Goal: Transaction & Acquisition: Purchase product/service

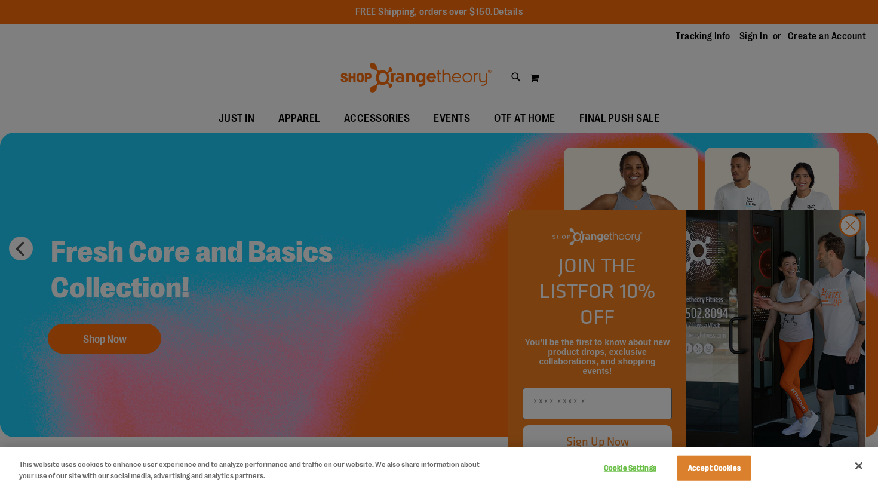
click at [853, 253] on div at bounding box center [439, 244] width 878 height 488
click at [724, 464] on button "Accept Cookies" at bounding box center [714, 468] width 75 height 25
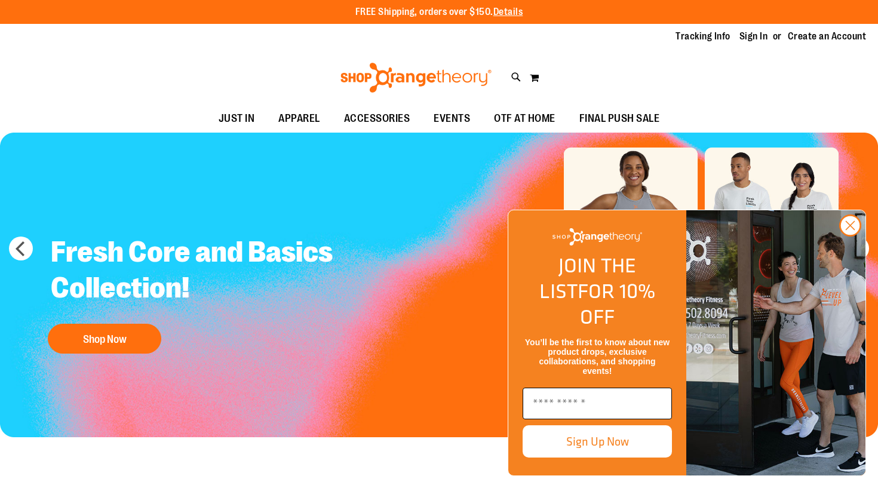
click at [617, 397] on input "Enter email" at bounding box center [597, 404] width 149 height 32
type input "**********"
click at [634, 446] on button "Sign Up Now" at bounding box center [597, 441] width 149 height 32
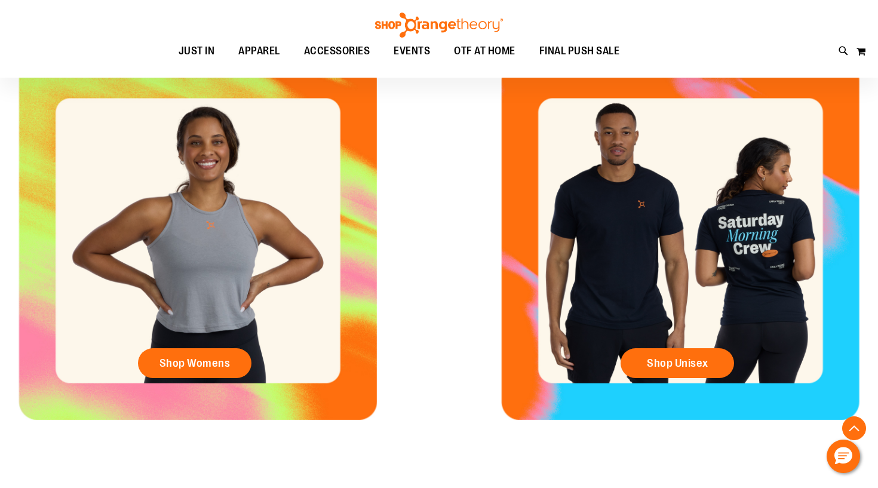
scroll to position [480, 0]
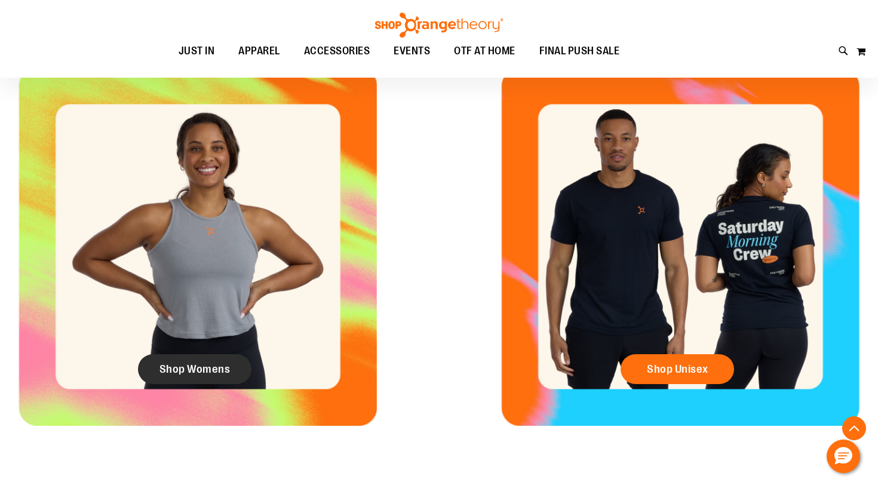
click at [222, 368] on span "Shop Womens" at bounding box center [195, 369] width 71 height 13
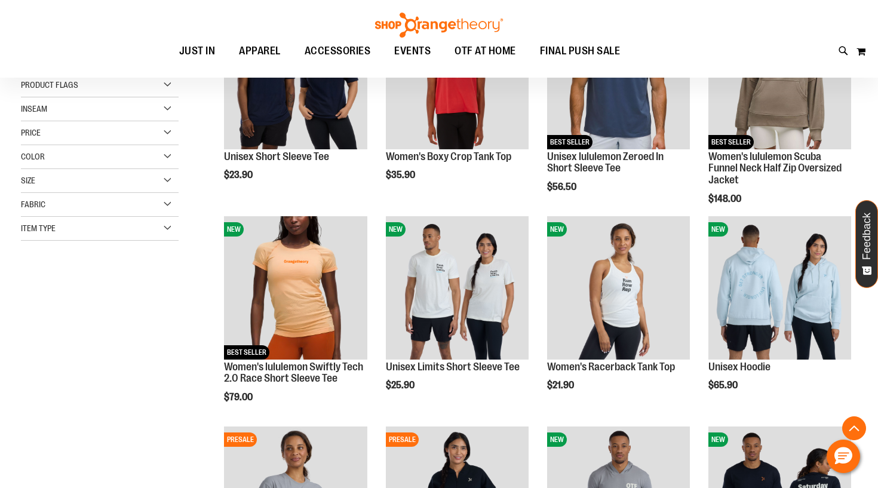
scroll to position [244, 0]
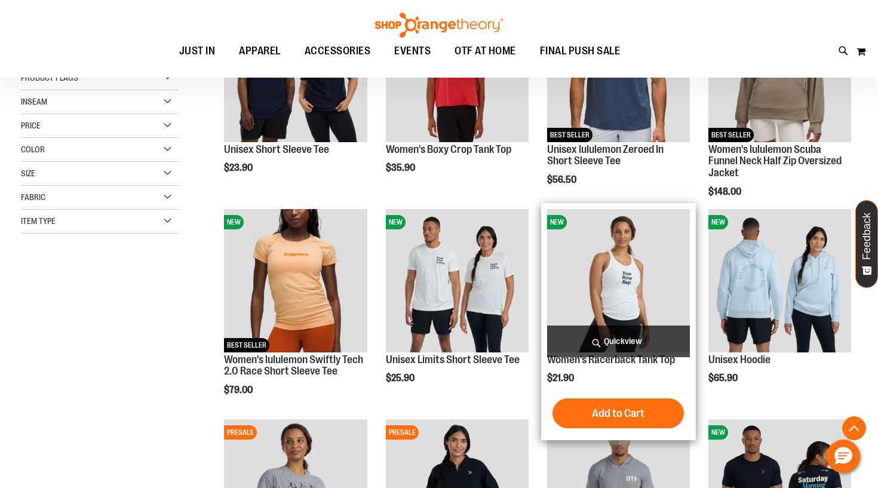
click at [602, 309] on img "product" at bounding box center [618, 280] width 143 height 143
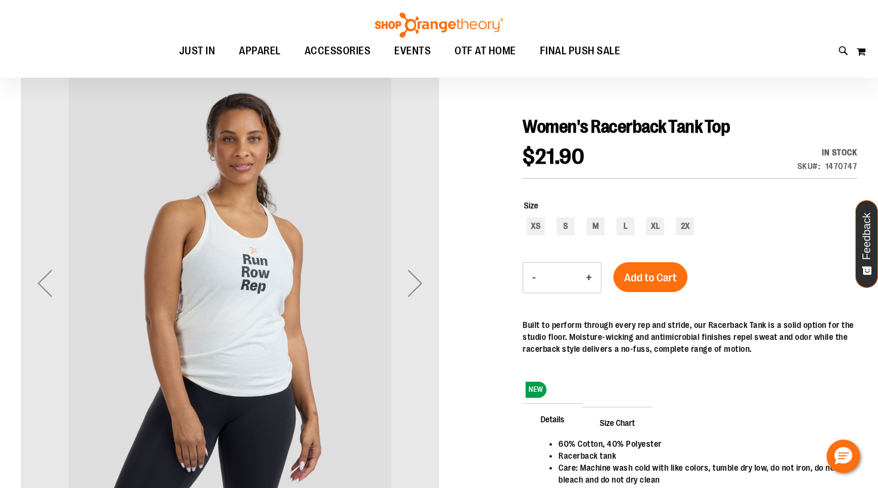
scroll to position [96, 0]
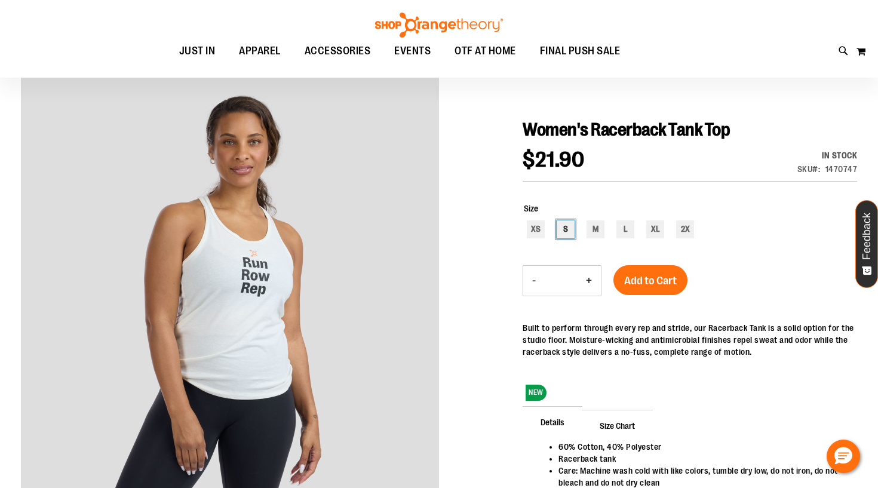
click at [560, 223] on div "S" at bounding box center [566, 229] width 18 height 18
type input "***"
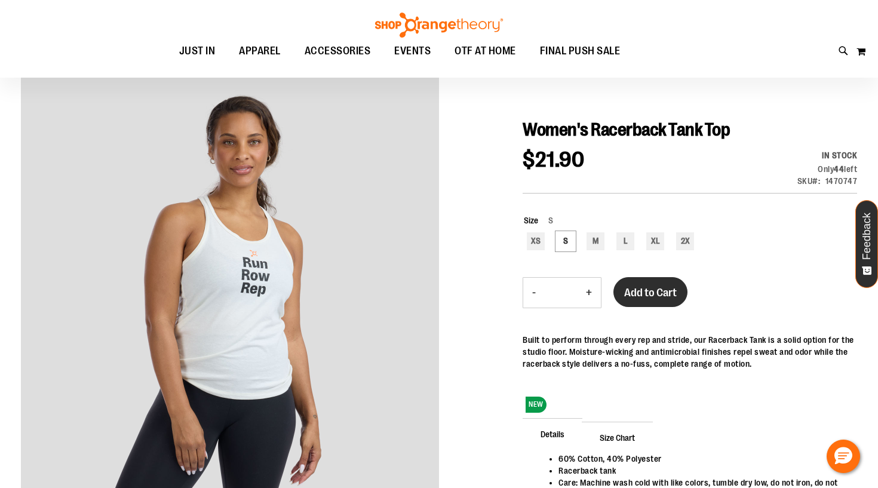
click at [646, 297] on span "Add to Cart" at bounding box center [650, 292] width 53 height 13
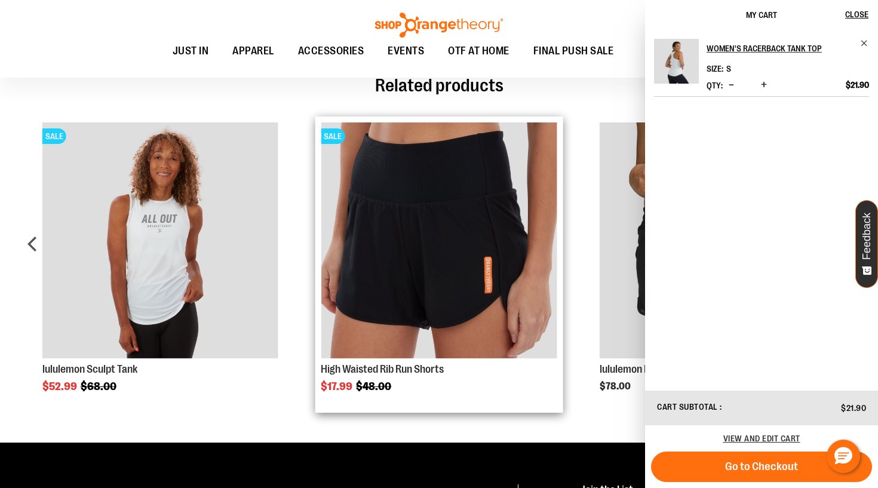
scroll to position [599, 0]
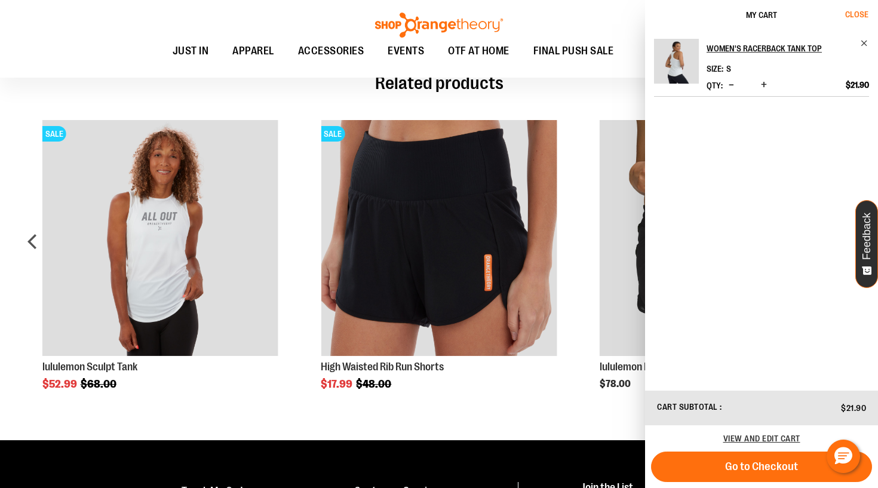
click at [857, 11] on span "Close" at bounding box center [856, 15] width 23 height 10
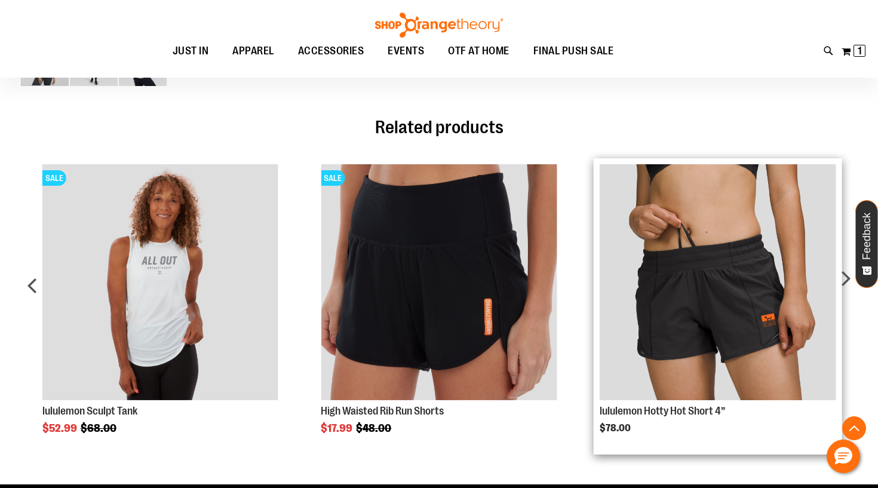
scroll to position [538, 0]
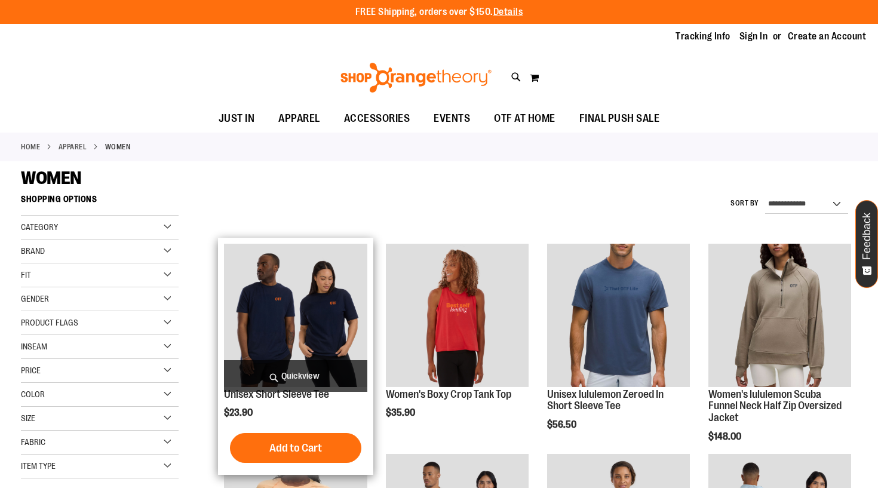
scroll to position [244, 0]
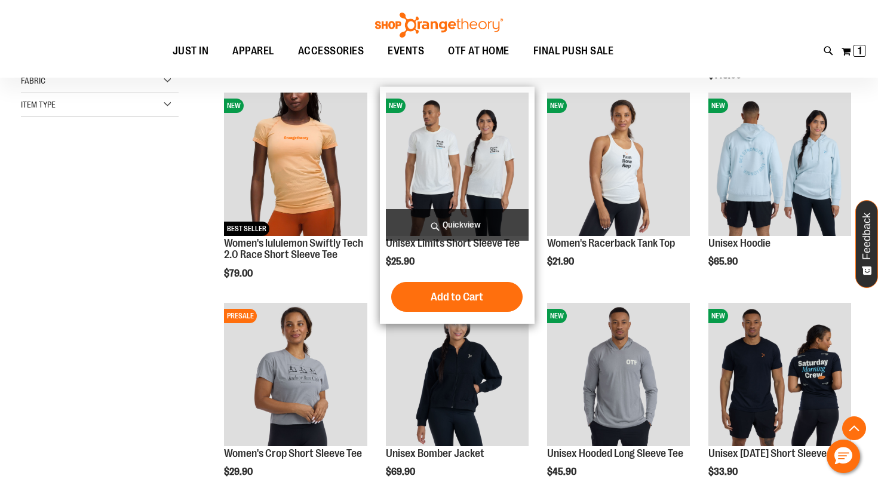
scroll to position [240, 0]
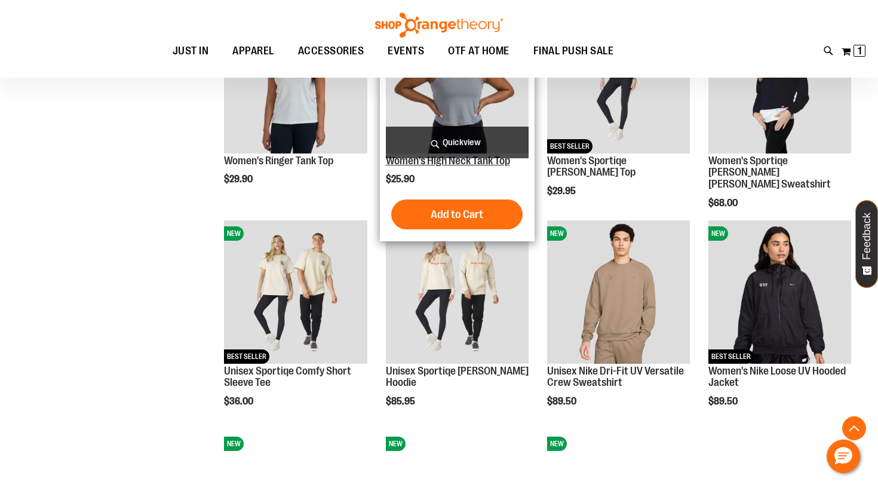
scroll to position [736, 0]
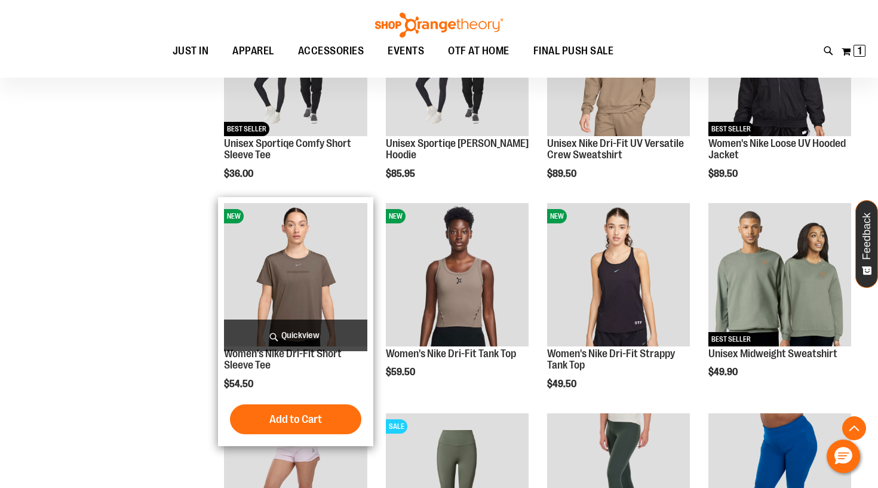
scroll to position [961, 0]
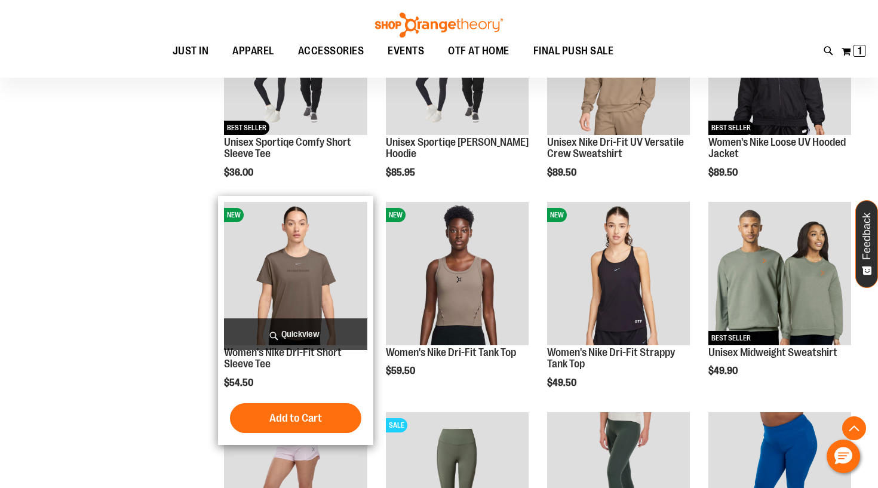
click at [292, 278] on img "product" at bounding box center [295, 273] width 143 height 143
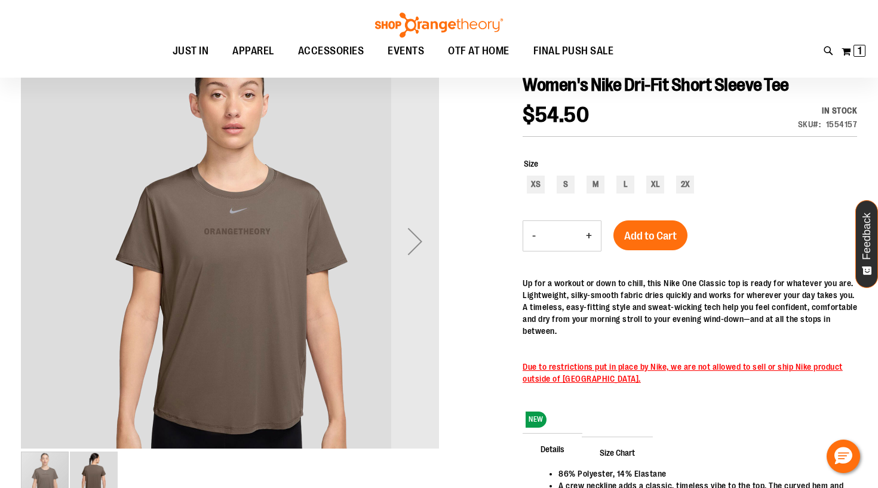
scroll to position [141, 0]
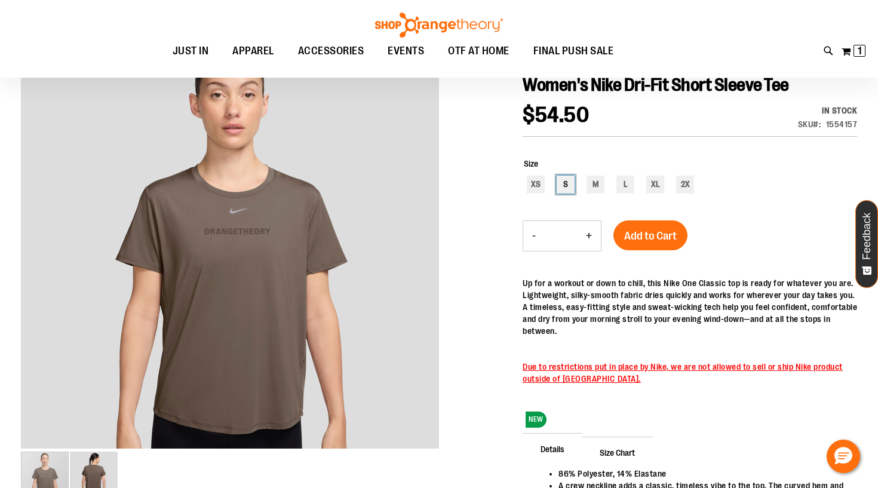
click at [564, 186] on div "S" at bounding box center [566, 185] width 18 height 18
type input "***"
click at [641, 236] on span "Add to Cart" at bounding box center [650, 235] width 53 height 13
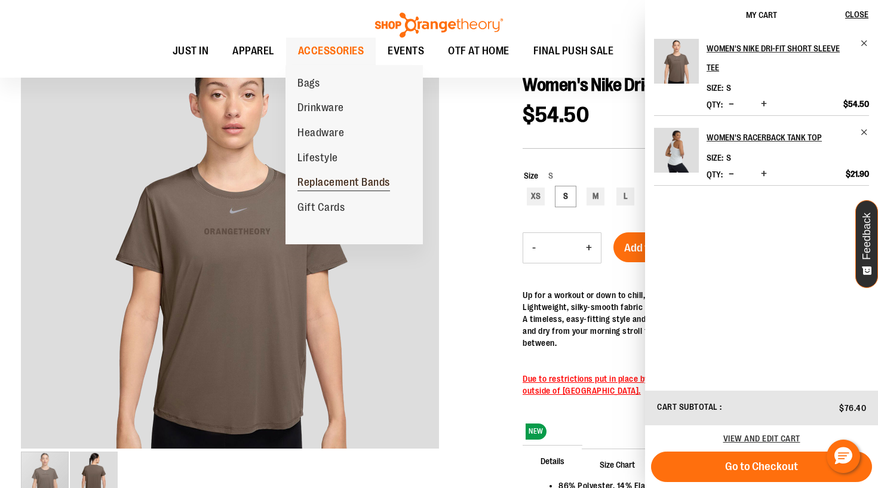
click at [364, 177] on span "Replacement Bands" at bounding box center [344, 183] width 93 height 15
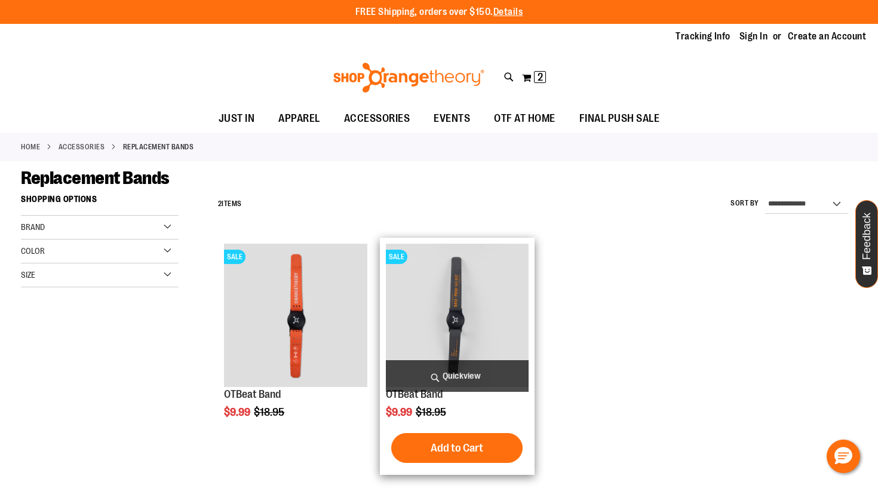
click at [426, 337] on img "product" at bounding box center [457, 315] width 143 height 143
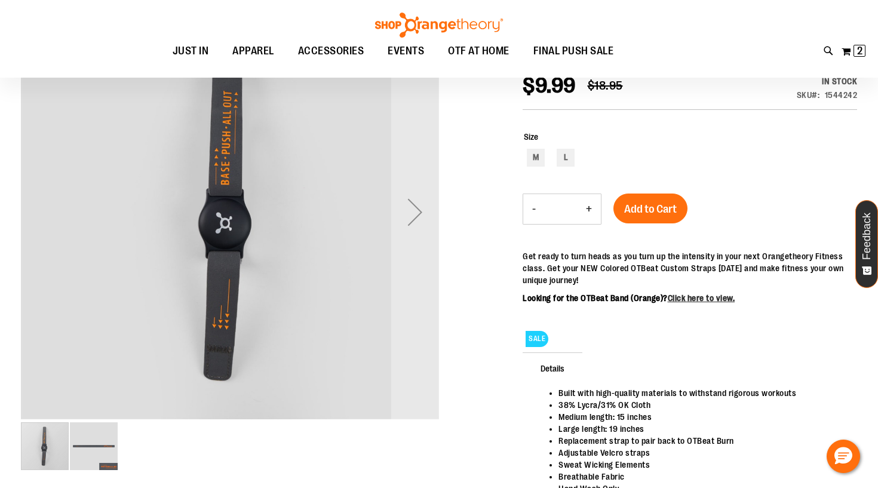
scroll to position [170, 0]
click at [84, 451] on img "image 2 of 2" at bounding box center [94, 446] width 48 height 48
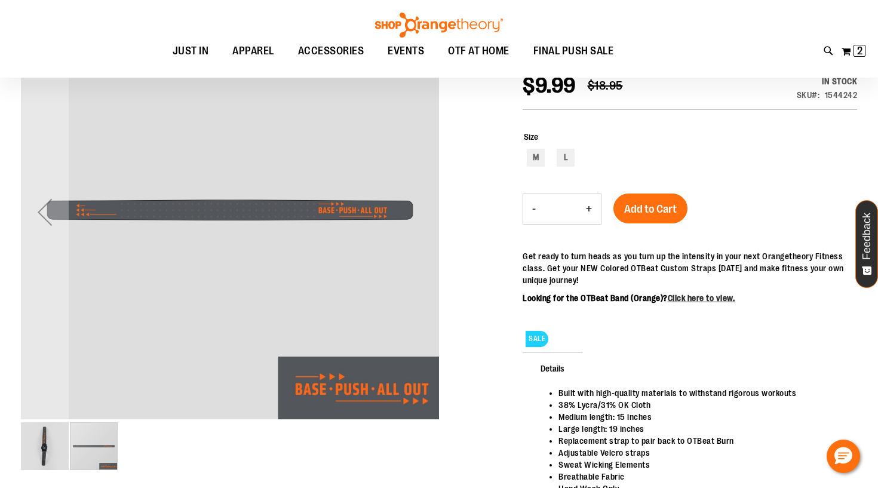
click at [59, 451] on img "image 1 of 2" at bounding box center [45, 446] width 48 height 48
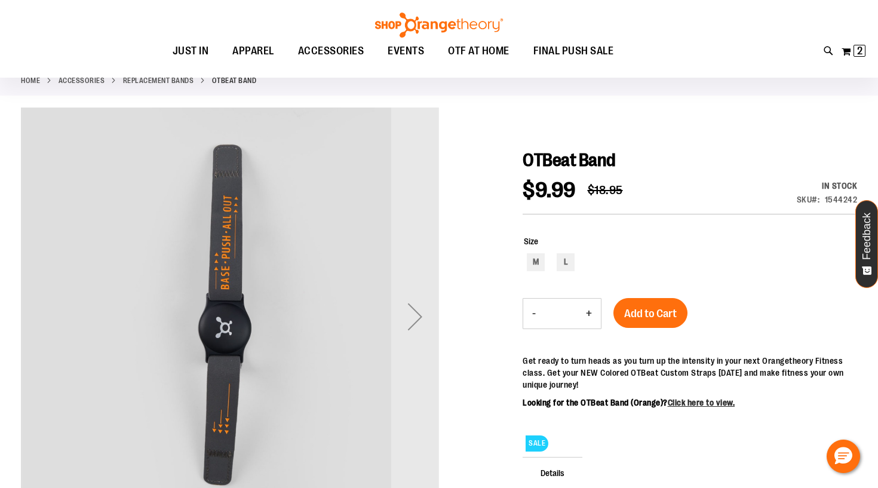
scroll to position [30, 0]
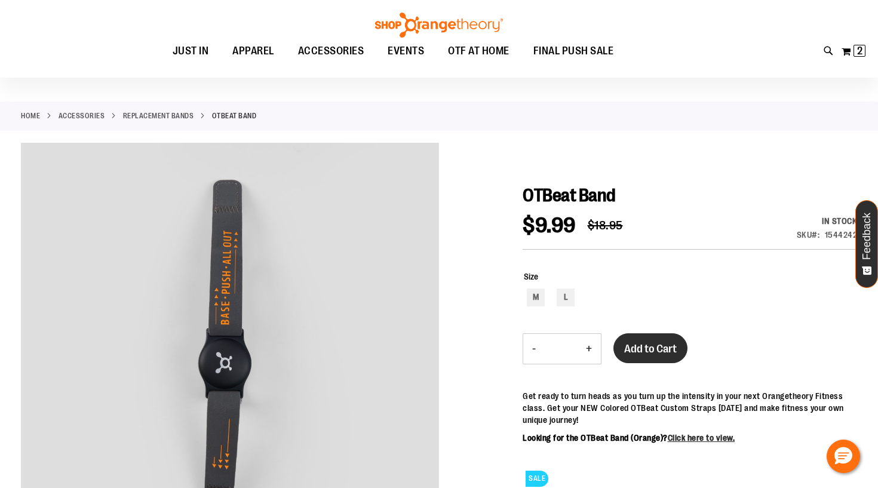
click at [660, 338] on button "Add to Cart" at bounding box center [651, 348] width 74 height 30
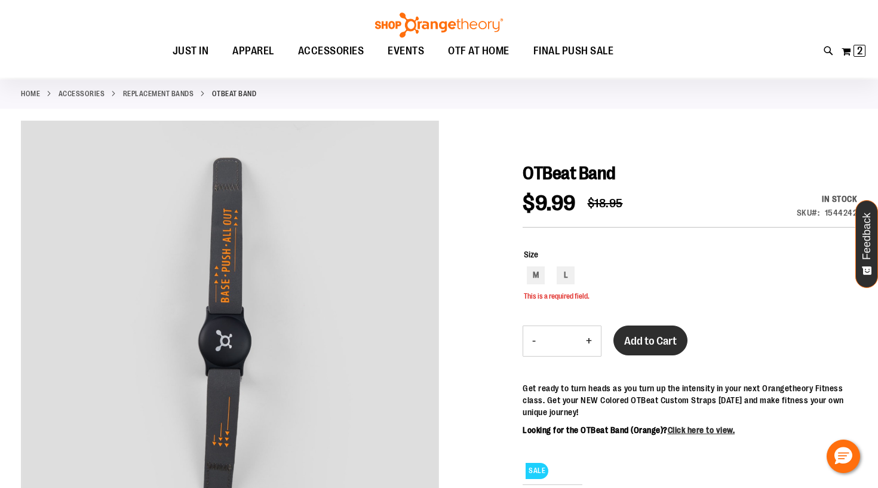
scroll to position [57, 0]
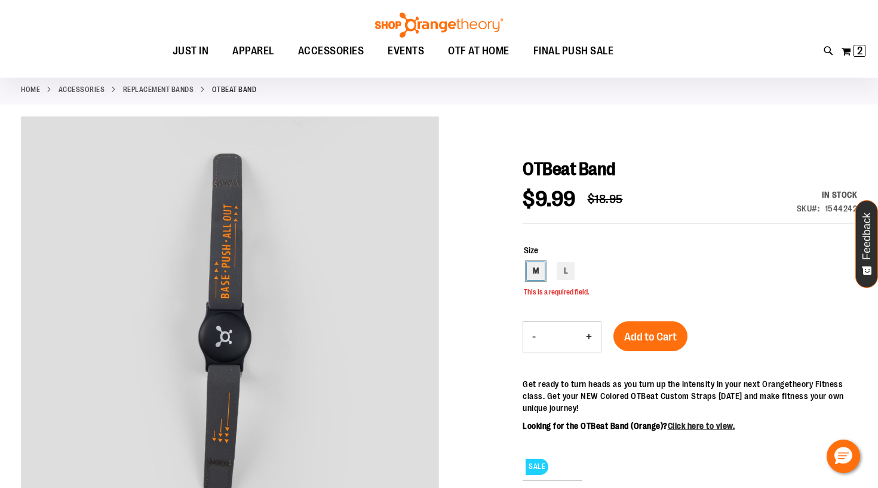
click at [532, 275] on div "M" at bounding box center [536, 271] width 18 height 18
type input "***"
click at [668, 342] on span "Add to Cart" at bounding box center [650, 336] width 53 height 13
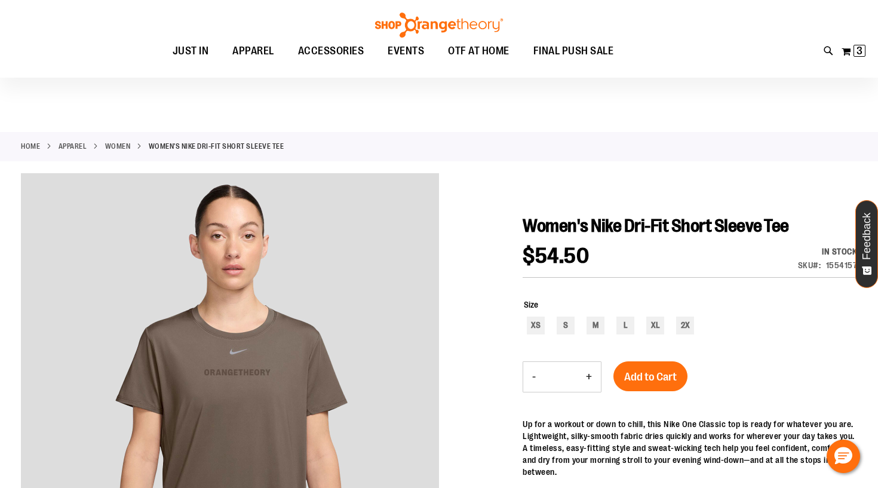
scroll to position [141, 0]
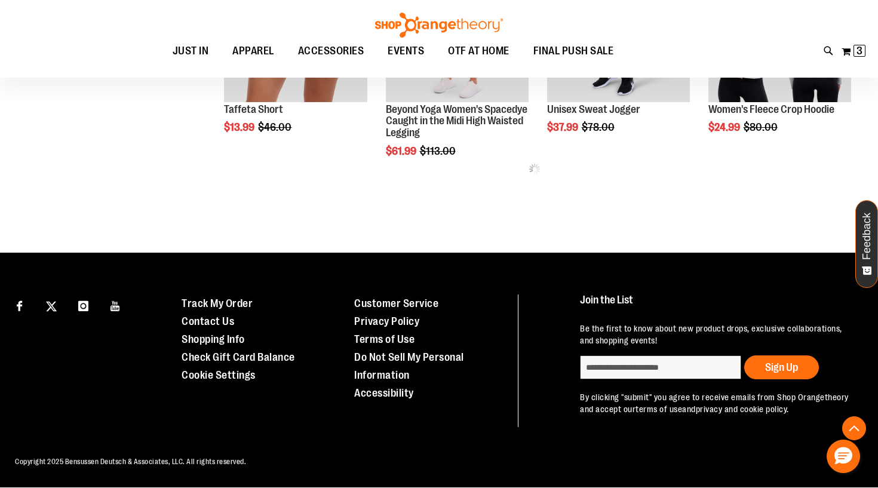
scroll to position [602, 0]
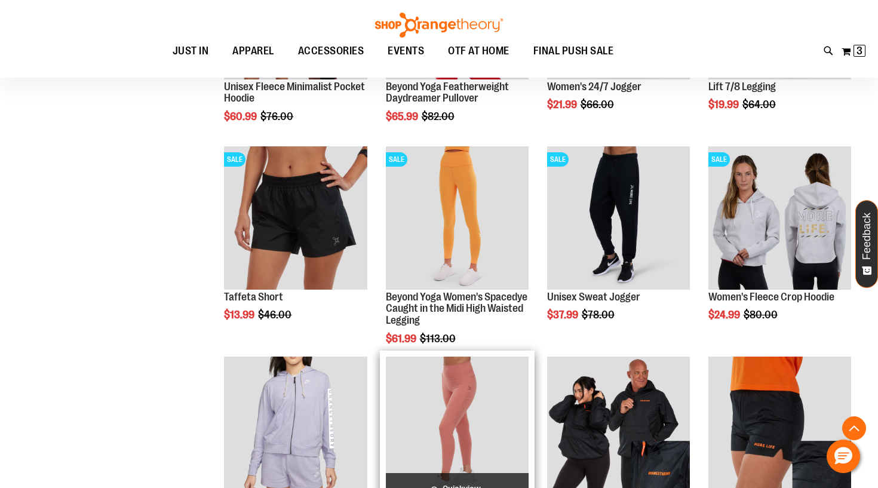
scroll to position [415, 0]
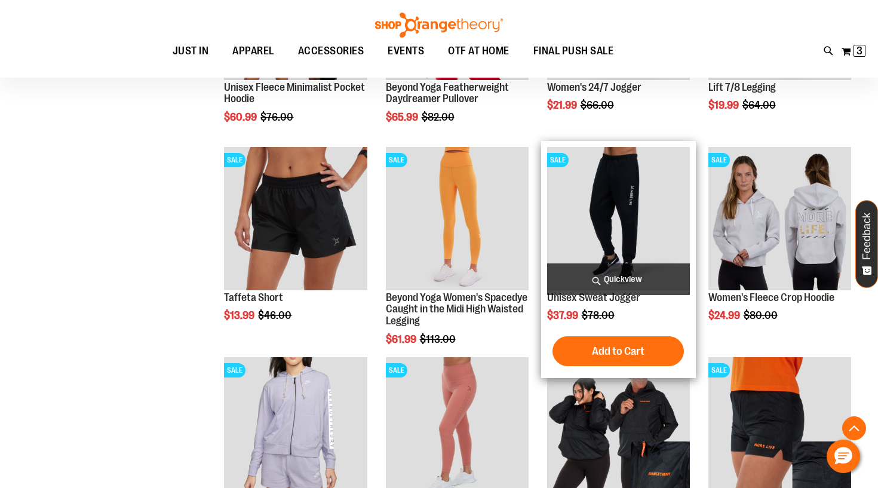
click at [624, 185] on img "product" at bounding box center [618, 218] width 143 height 143
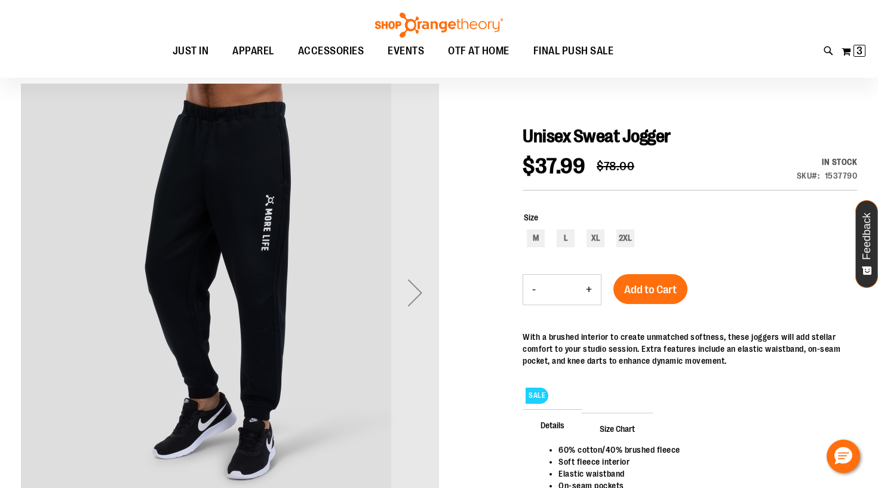
scroll to position [89, 0]
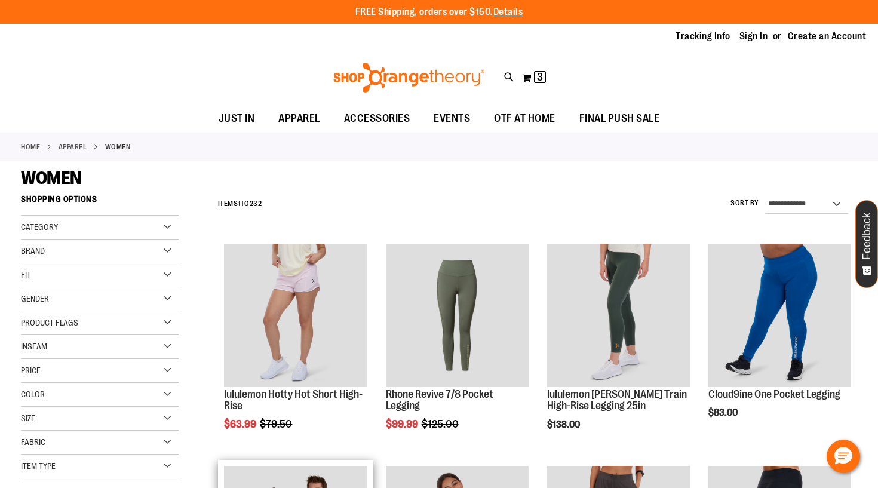
scroll to position [415, 0]
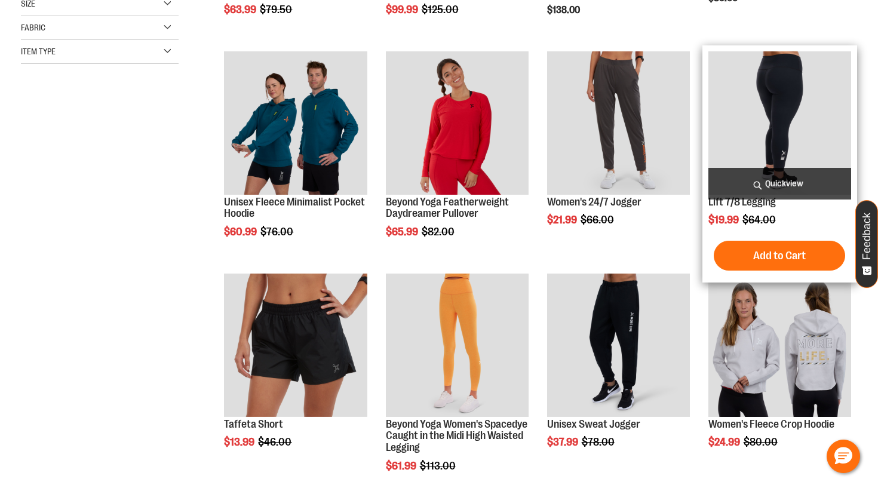
click at [794, 137] on img "product" at bounding box center [780, 122] width 143 height 143
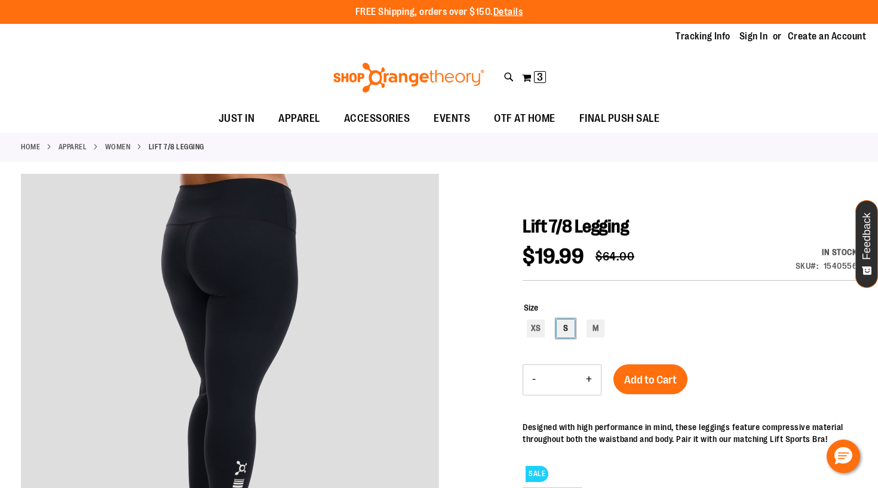
click at [568, 326] on div "S" at bounding box center [566, 329] width 18 height 18
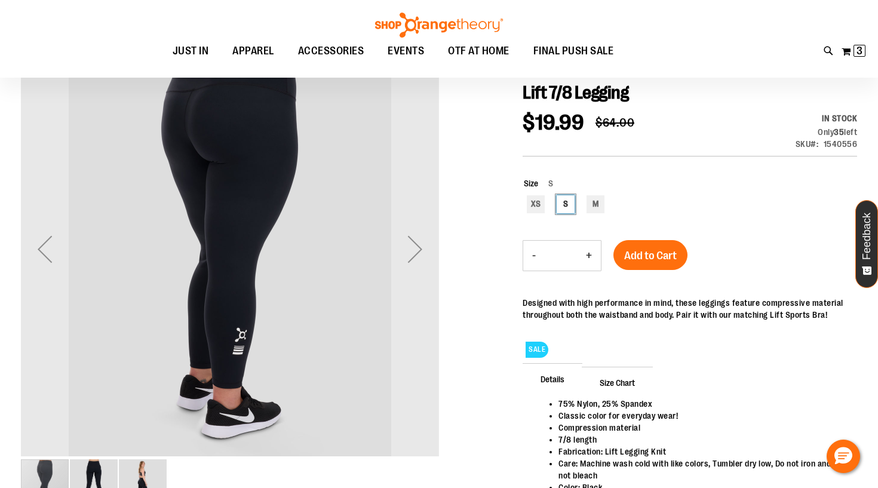
scroll to position [130, 0]
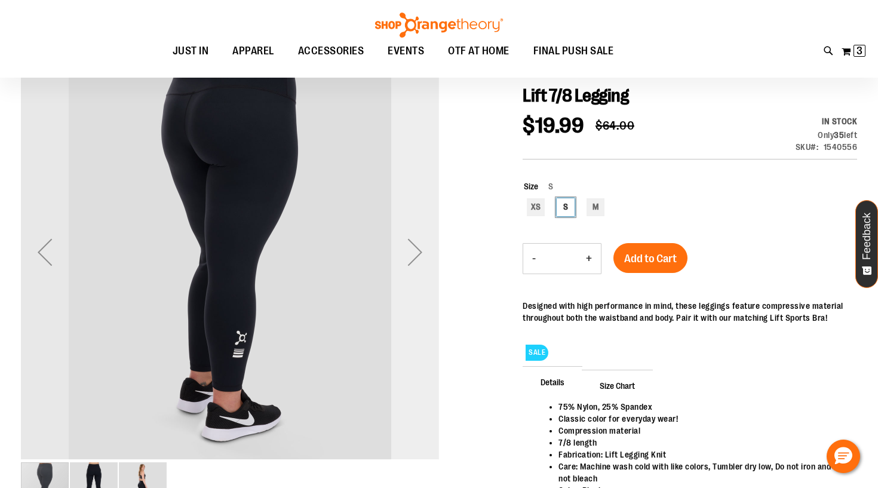
click at [416, 256] on div "Next" at bounding box center [415, 252] width 48 height 48
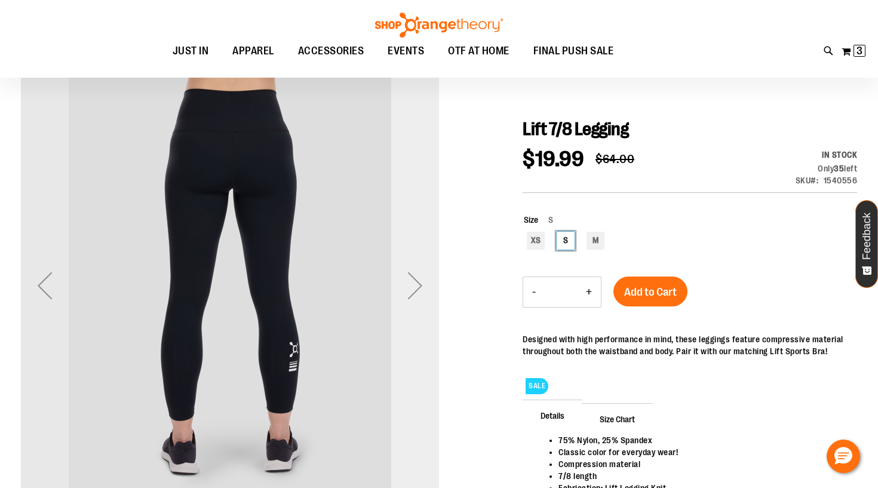
scroll to position [89, 0]
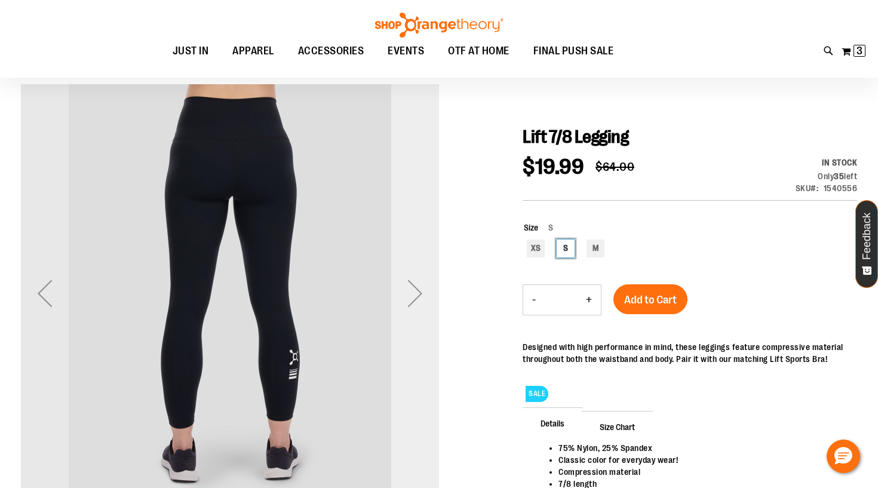
click at [418, 290] on div "Next" at bounding box center [415, 293] width 48 height 48
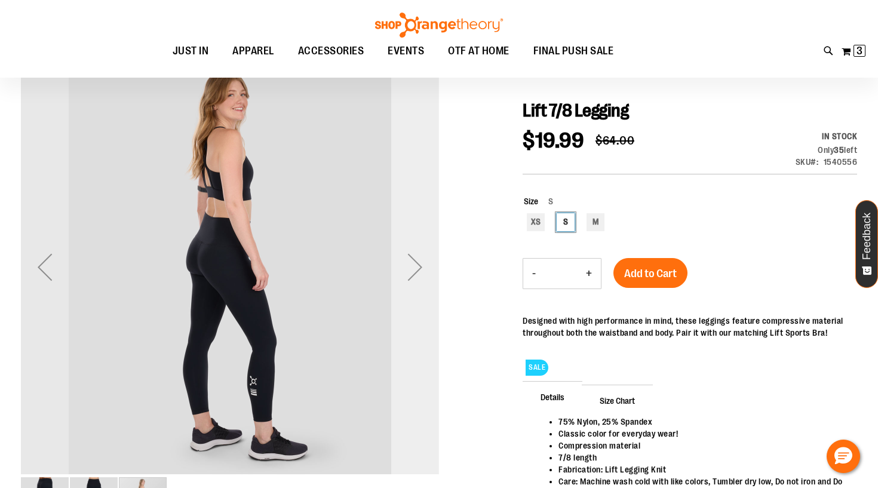
scroll to position [115, 0]
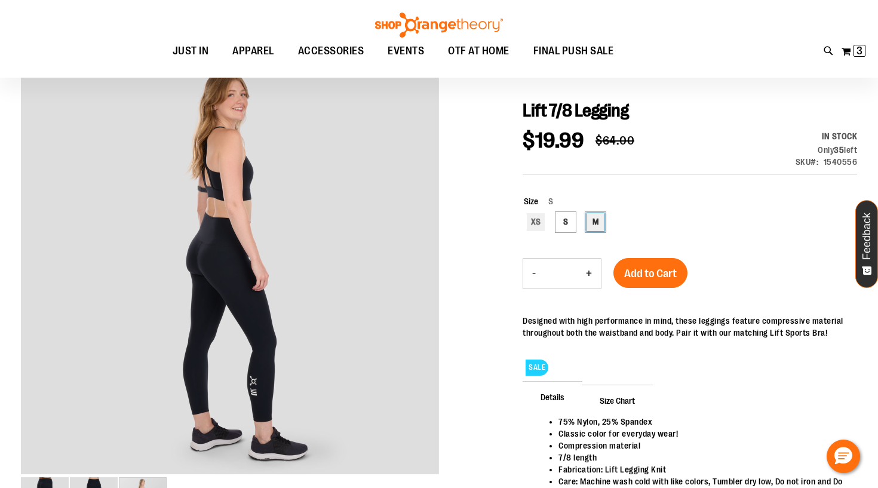
click at [596, 217] on div "M" at bounding box center [596, 222] width 18 height 18
click at [572, 219] on div "S" at bounding box center [566, 222] width 18 height 18
type input "***"
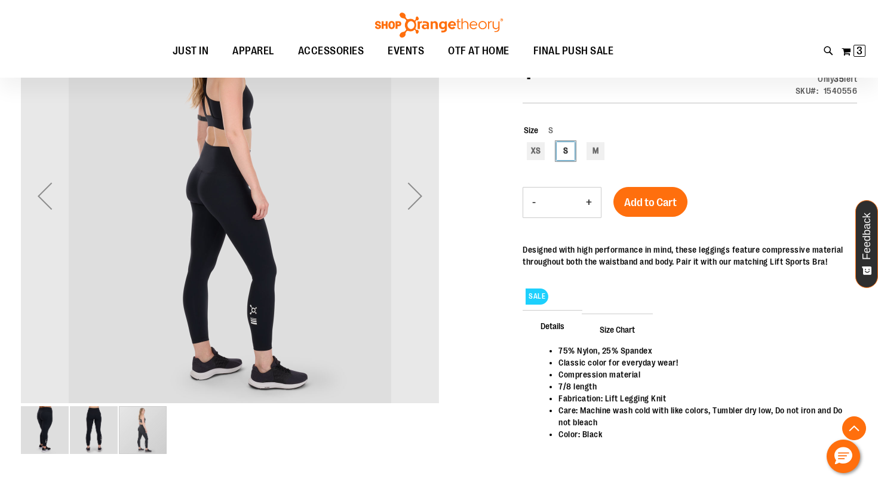
scroll to position [186, 0]
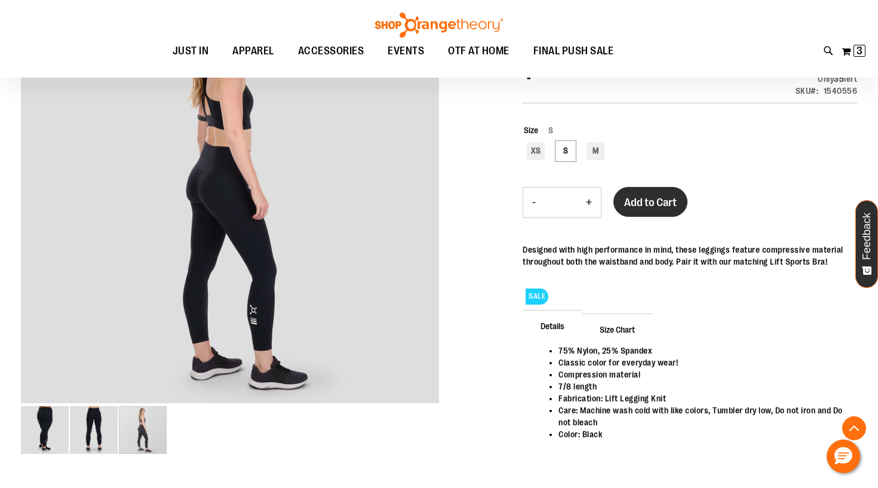
click at [646, 207] on span "Add to Cart" at bounding box center [650, 202] width 53 height 13
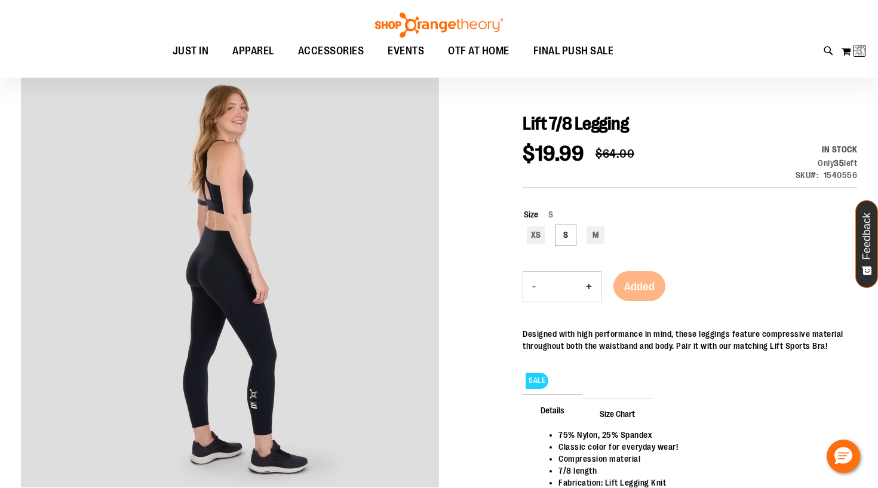
scroll to position [94, 0]
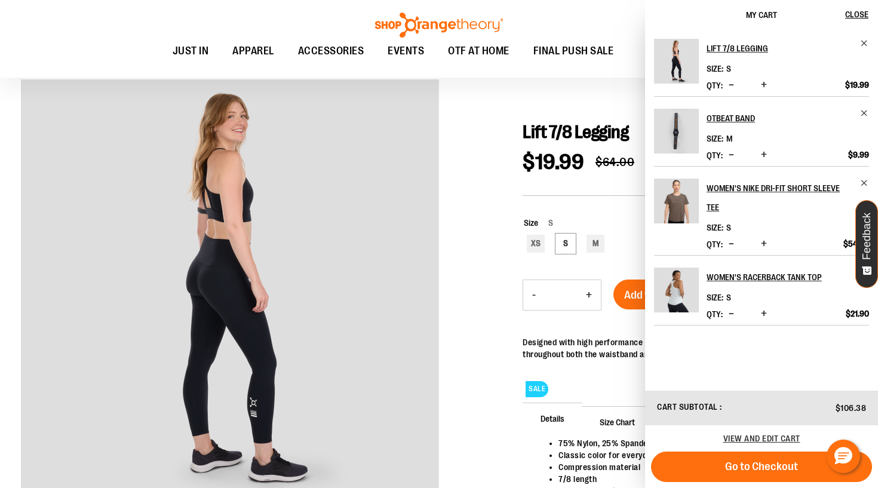
click at [730, 308] on span "Decrease product quantity" at bounding box center [731, 314] width 5 height 12
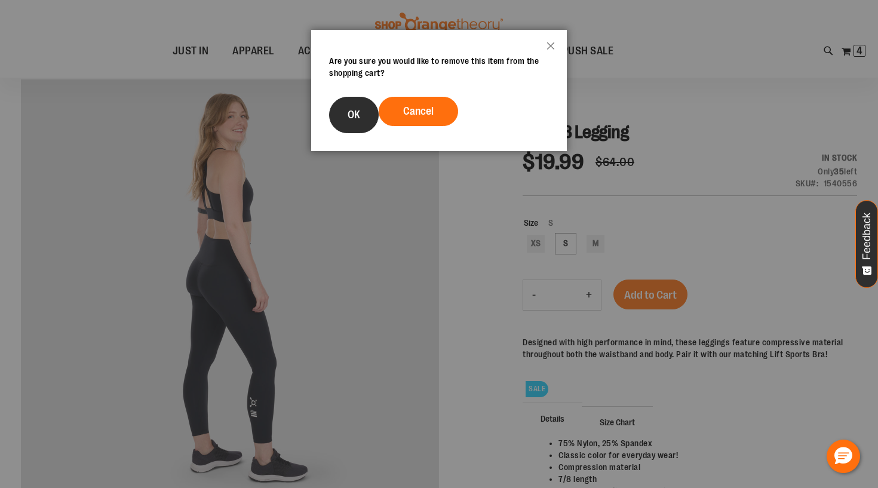
click at [363, 111] on button "OK" at bounding box center [354, 115] width 50 height 36
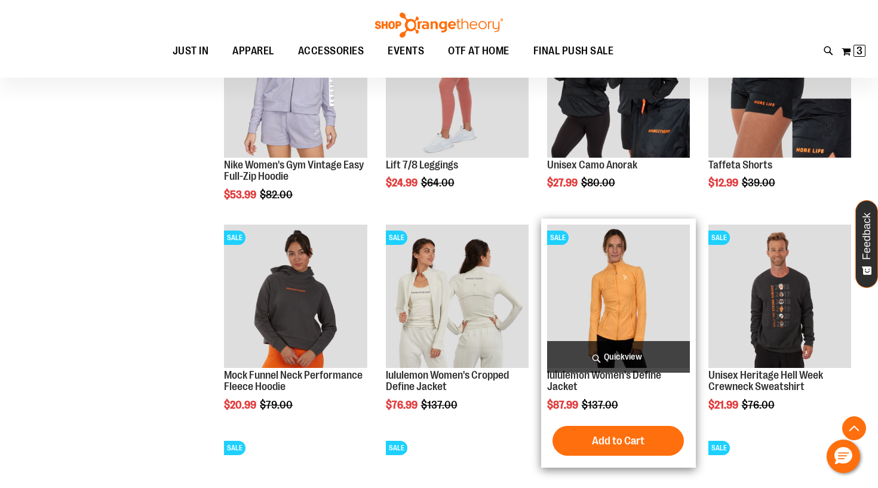
scroll to position [753, 0]
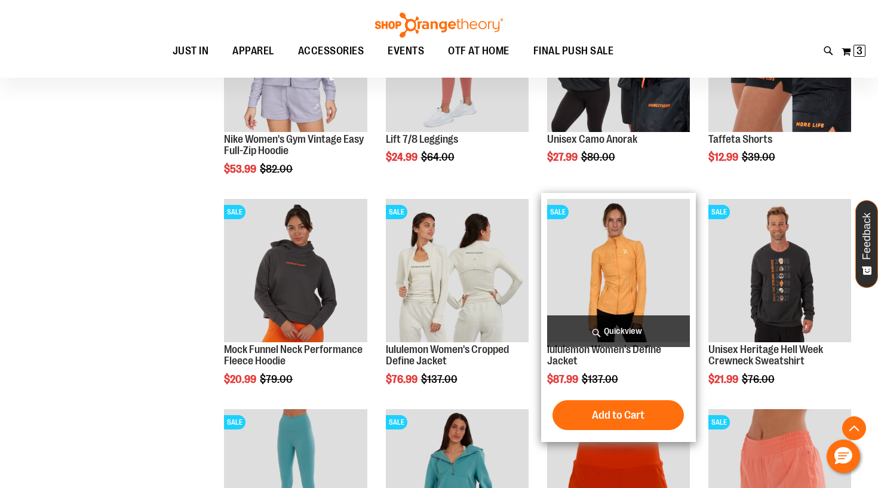
click at [623, 262] on img "product" at bounding box center [618, 270] width 143 height 143
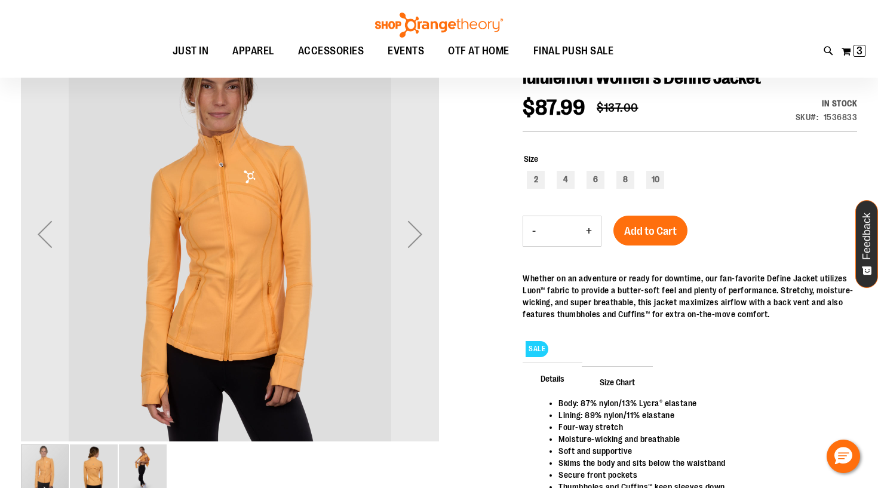
scroll to position [148, 0]
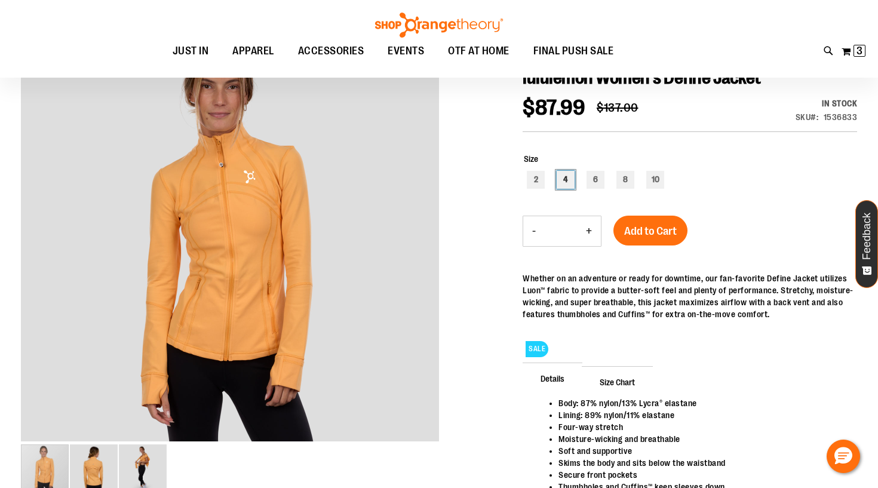
click at [568, 180] on div "4" at bounding box center [566, 180] width 18 height 18
type input "***"
click at [657, 229] on span "Add to Cart" at bounding box center [650, 231] width 53 height 13
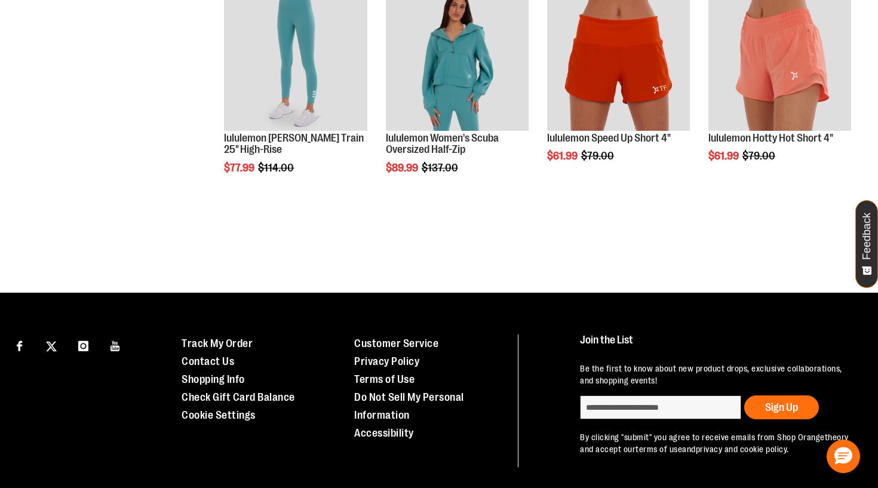
scroll to position [672, 0]
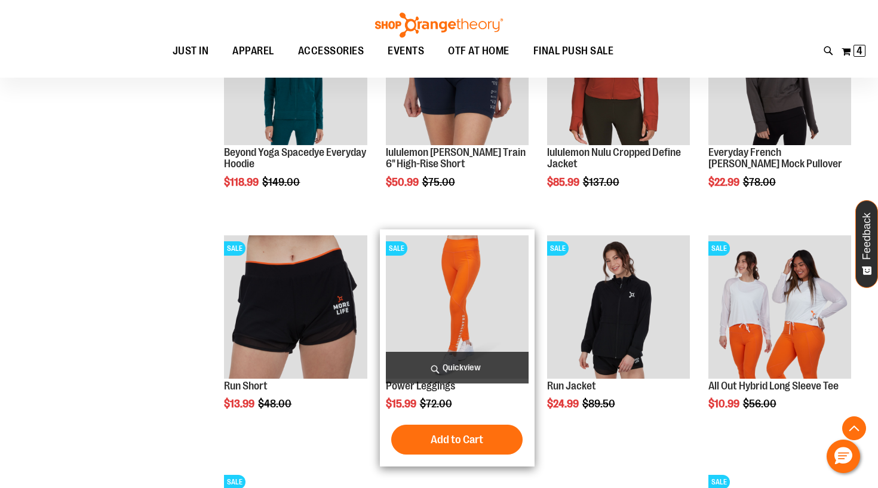
scroll to position [844, 0]
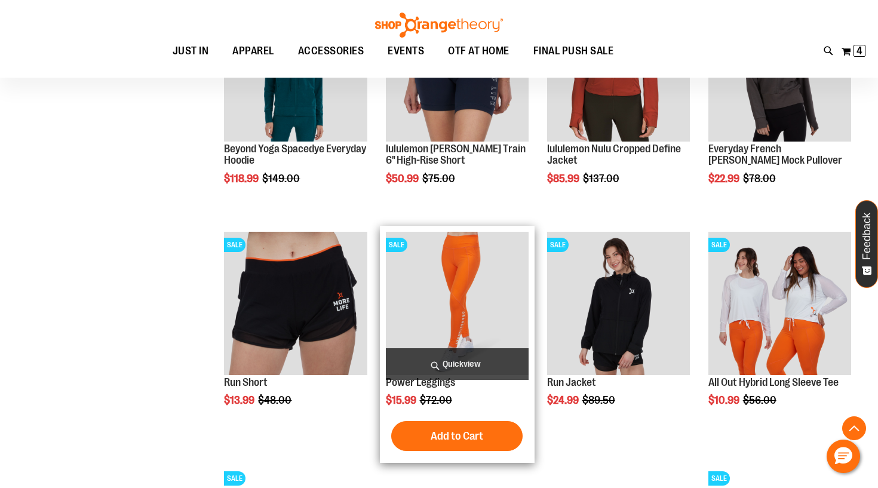
click at [485, 298] on img "product" at bounding box center [457, 303] width 143 height 143
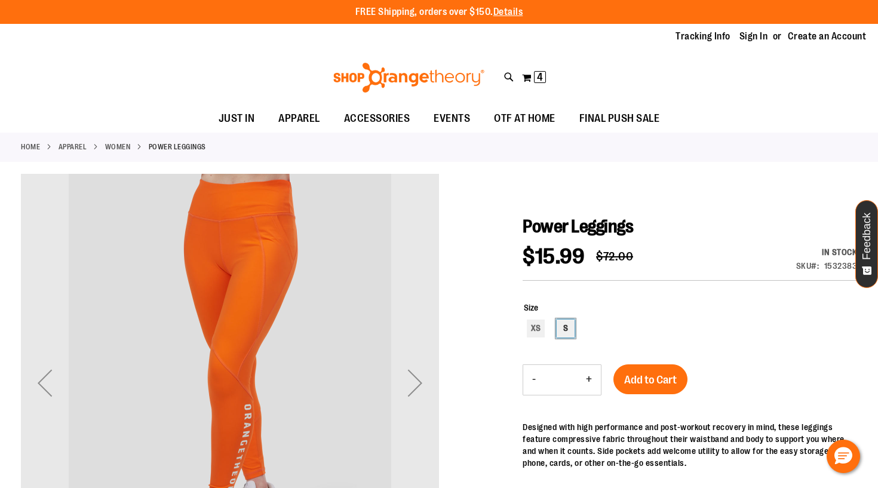
click at [569, 326] on div "S" at bounding box center [566, 329] width 18 height 18
type input "***"
click at [646, 382] on span "Add to Cart" at bounding box center [650, 379] width 53 height 13
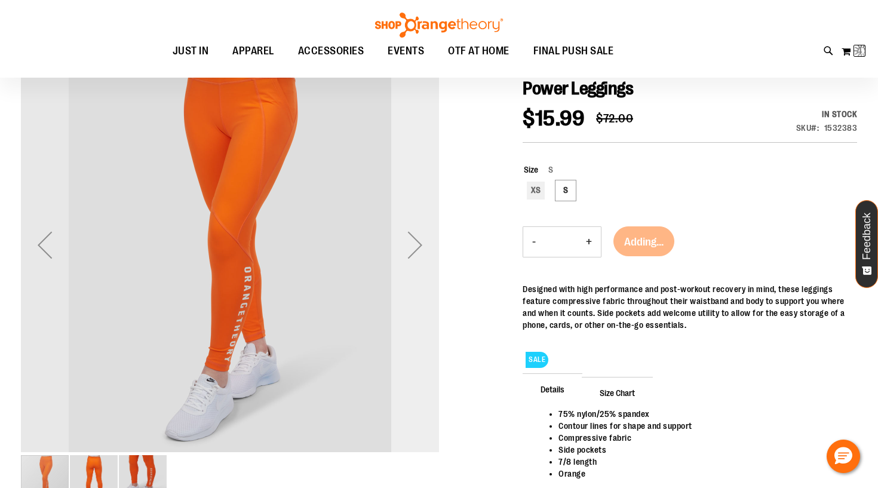
scroll to position [5, 0]
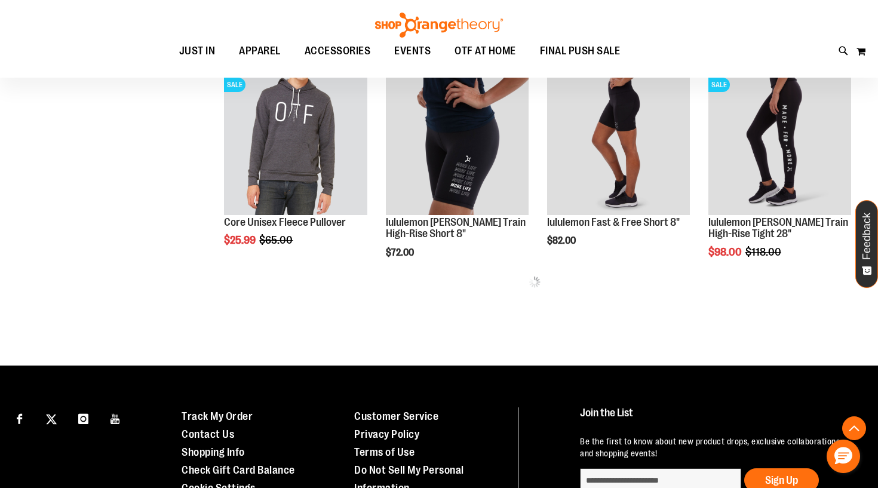
scroll to position [451, 0]
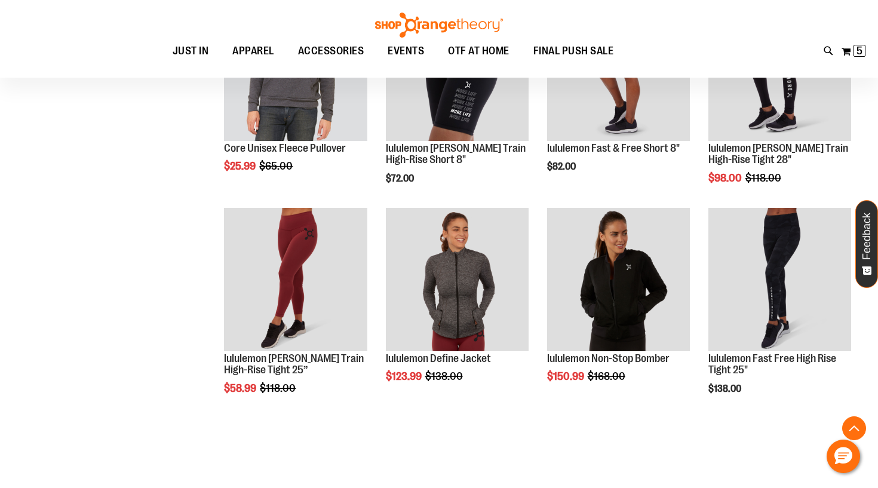
scroll to position [541, 0]
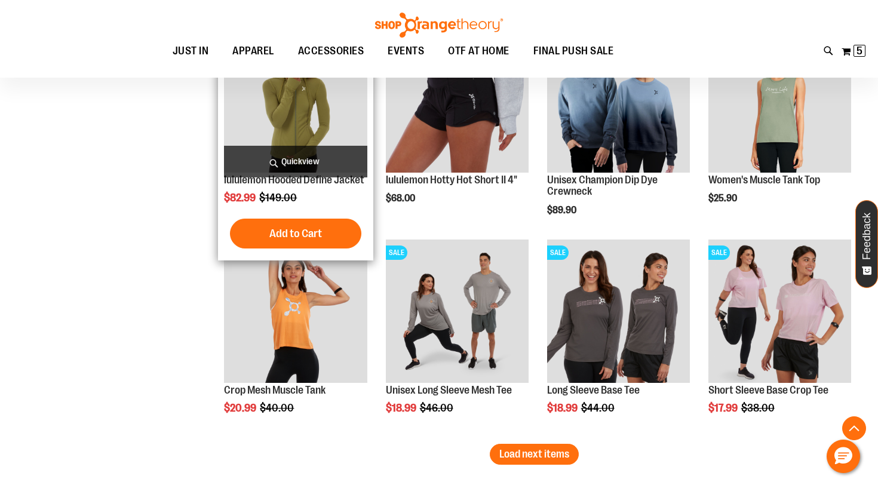
scroll to position [1555, 0]
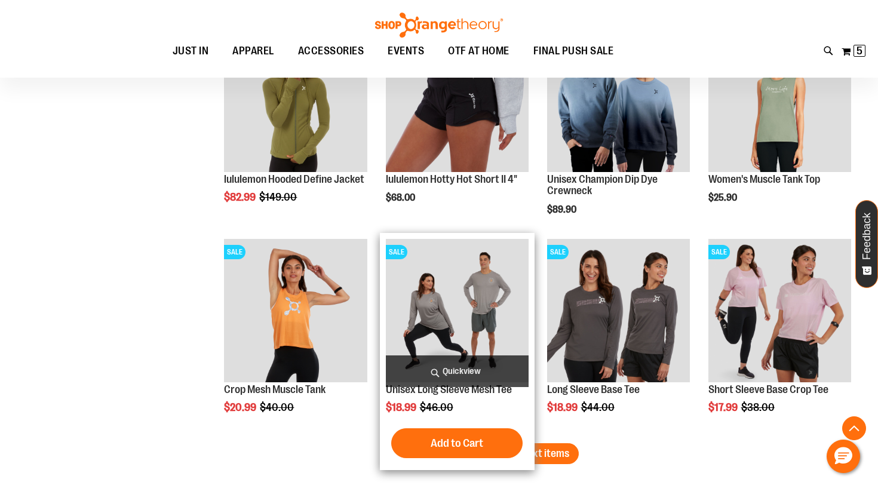
click at [439, 327] on img "product" at bounding box center [457, 310] width 143 height 143
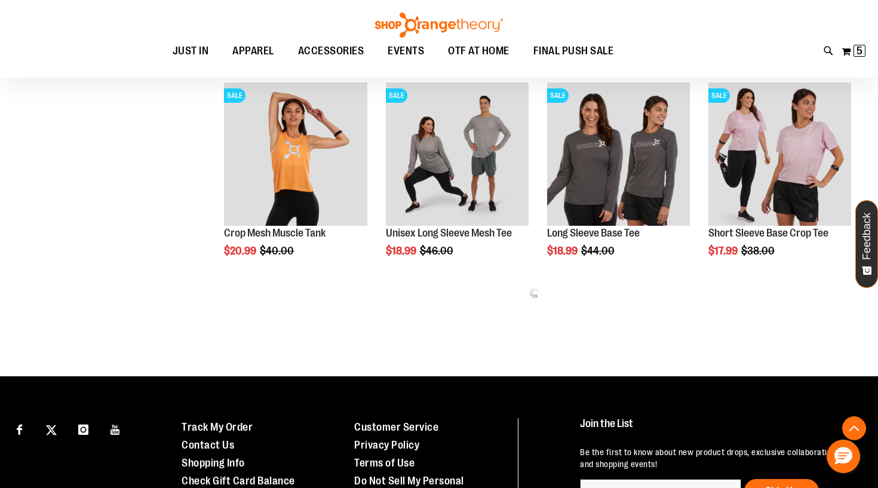
scroll to position [482, 0]
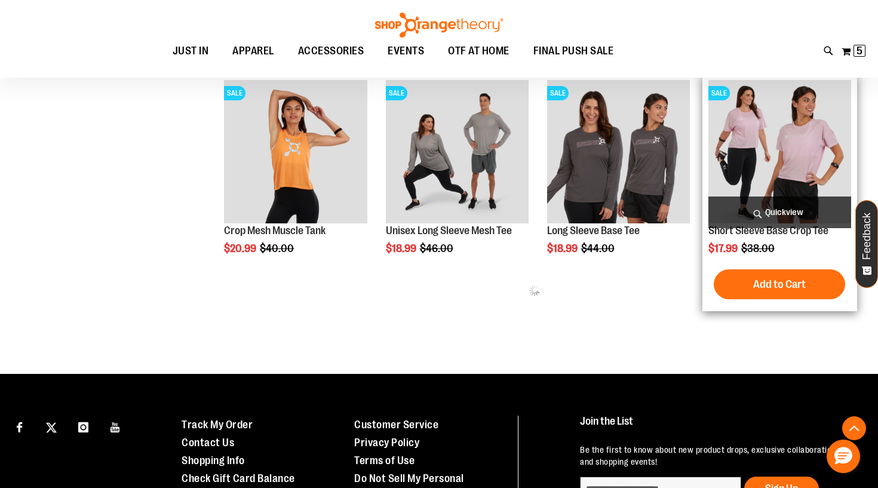
click at [780, 145] on img "product" at bounding box center [780, 151] width 143 height 143
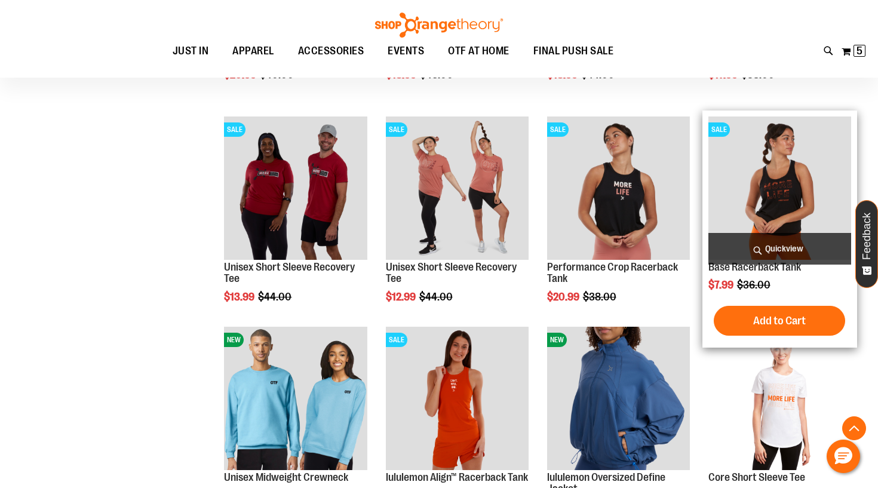
scroll to position [656, 0]
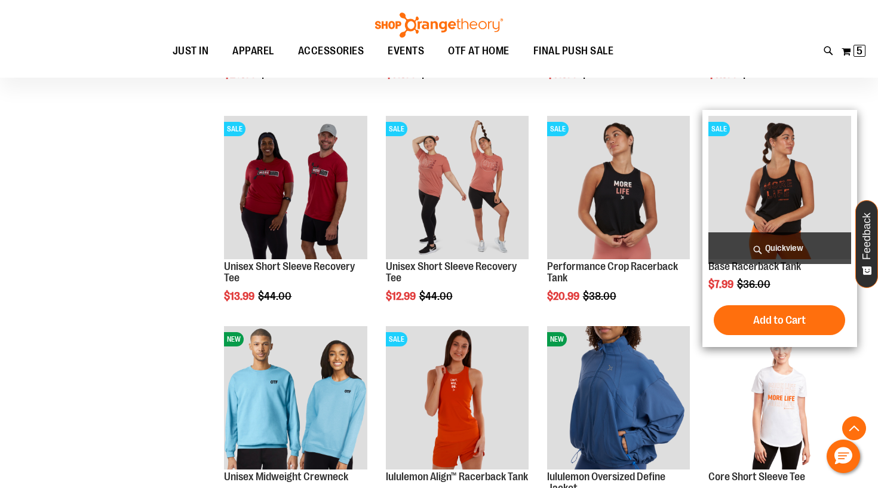
click at [763, 255] on span "Quickview" at bounding box center [780, 248] width 143 height 32
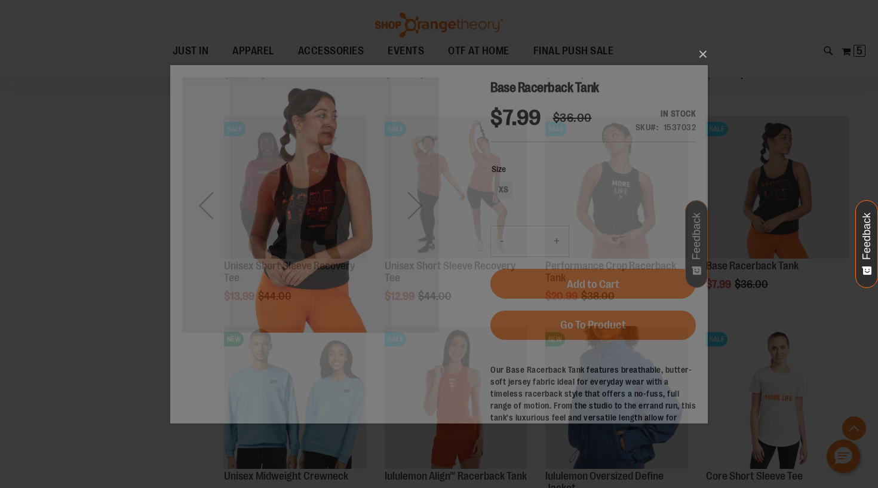
scroll to position [0, 0]
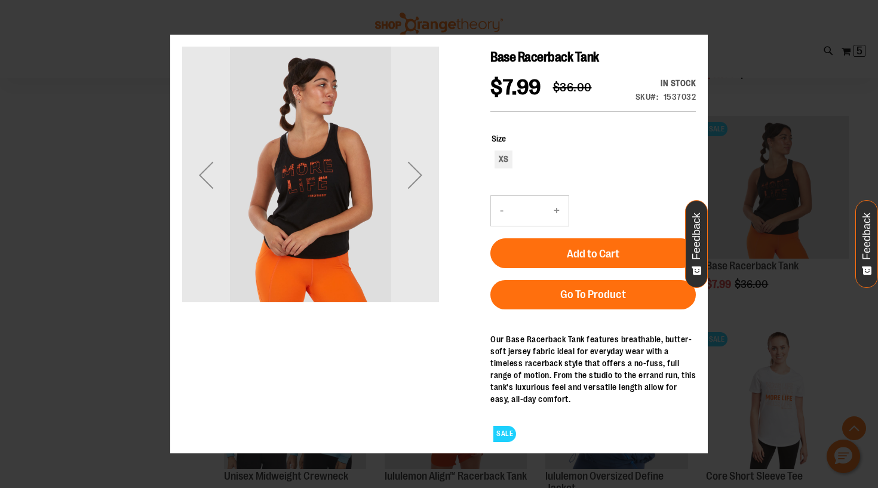
click at [705, 33] on div "×" at bounding box center [439, 244] width 878 height 488
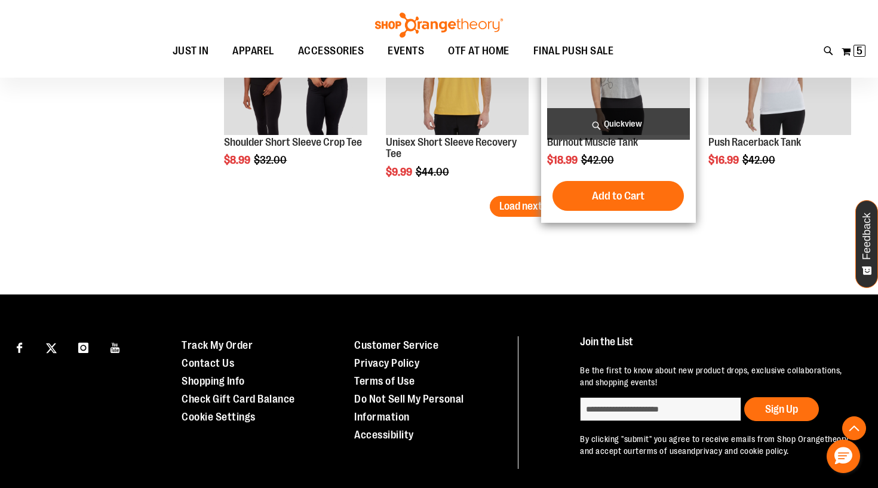
scroll to position [1834, 0]
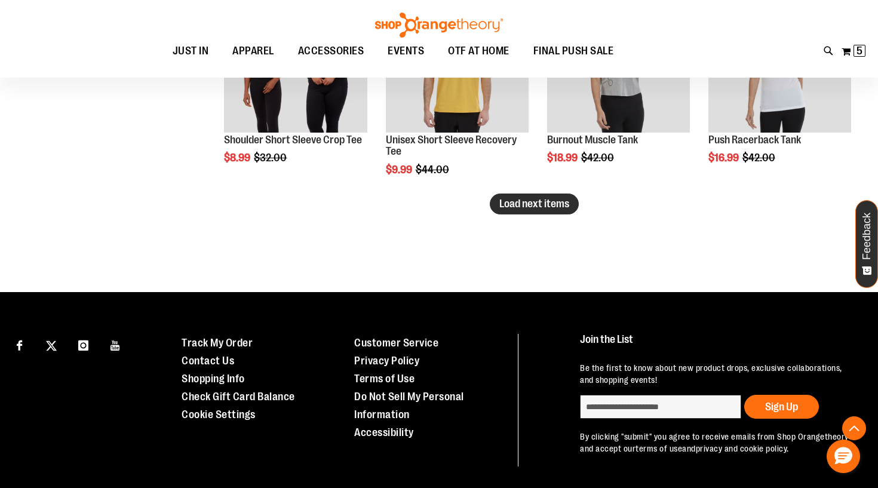
click at [544, 198] on span "Load next items" at bounding box center [535, 204] width 70 height 12
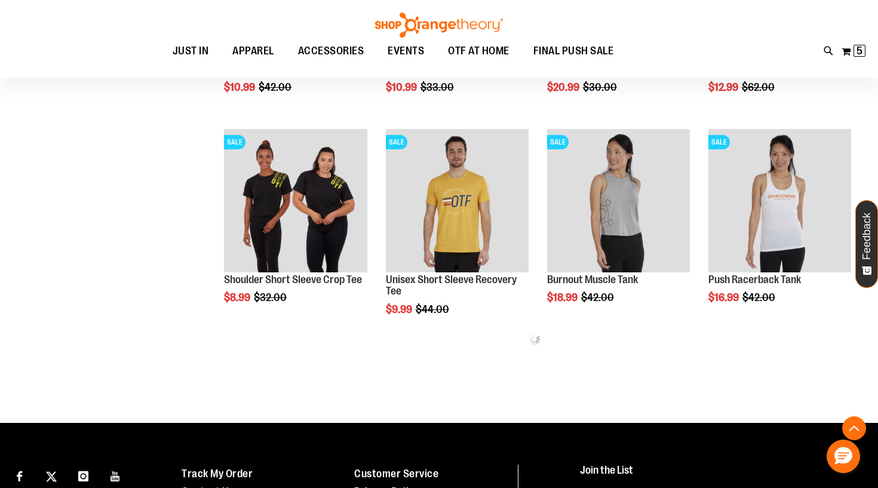
scroll to position [1694, 0]
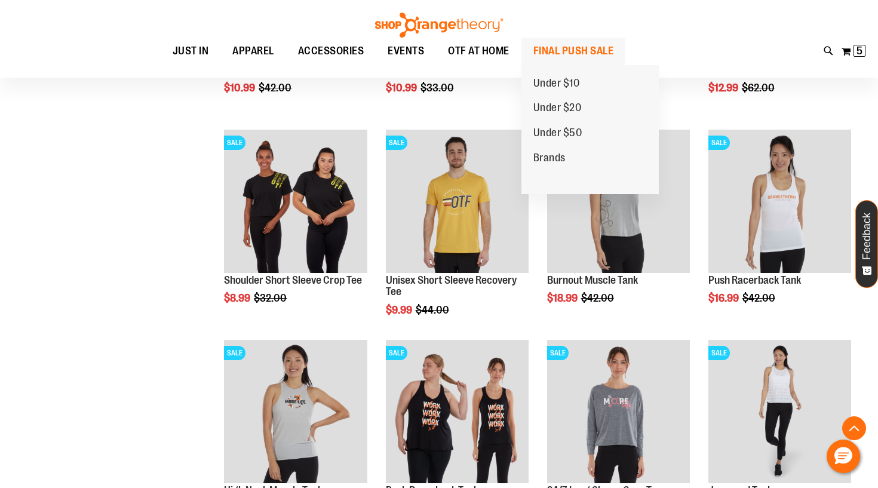
click at [571, 53] on span "FINAL PUSH SALE" at bounding box center [574, 51] width 81 height 27
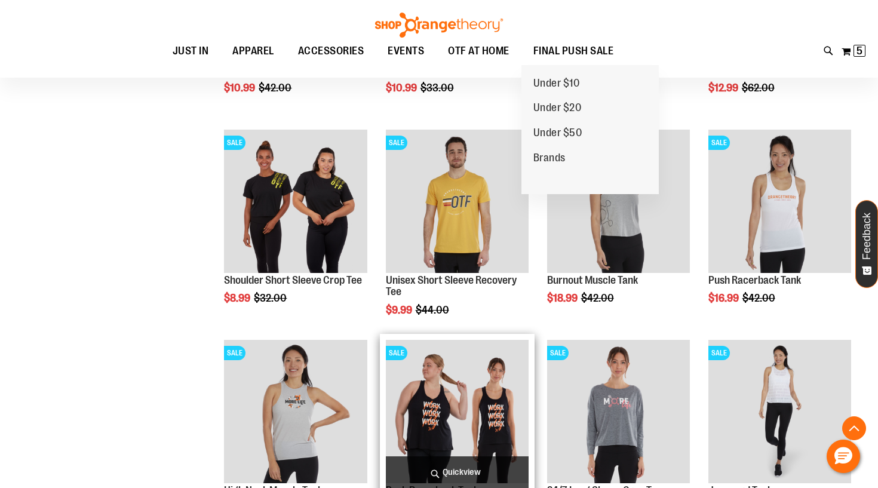
click at [480, 340] on img "product" at bounding box center [457, 411] width 143 height 143
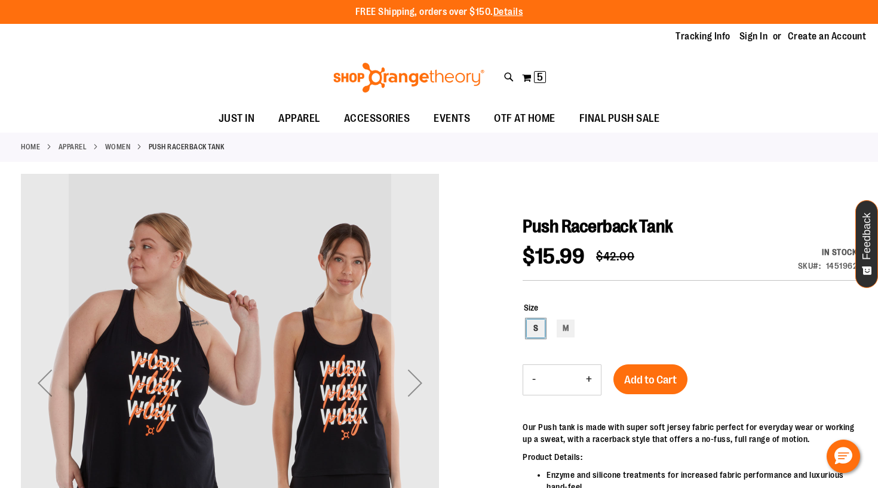
click at [543, 332] on div "S" at bounding box center [536, 329] width 18 height 18
type input "***"
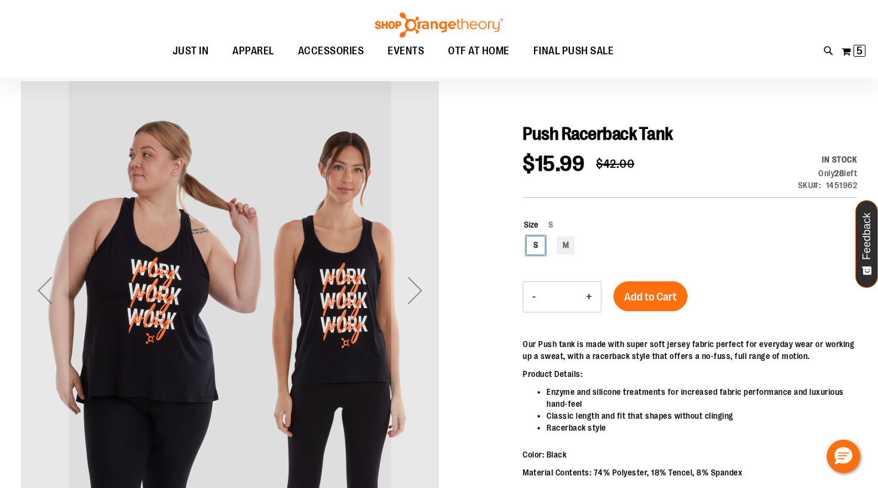
scroll to position [94, 0]
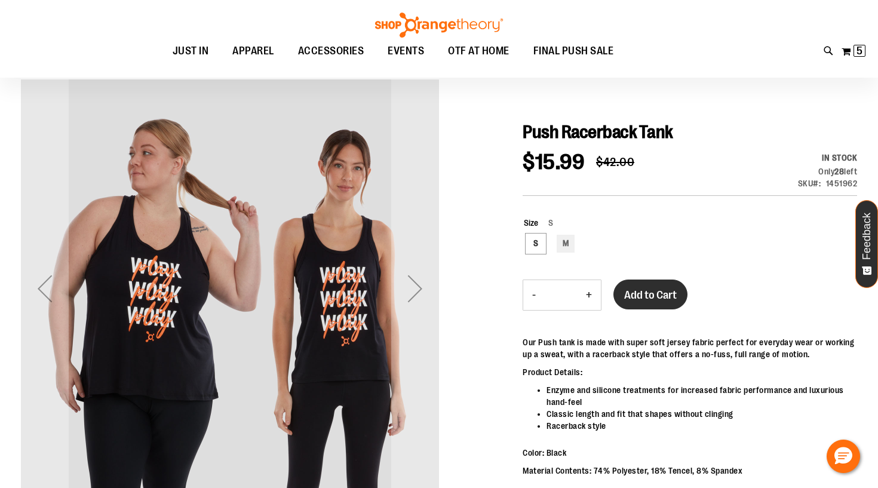
click at [653, 290] on span "Add to Cart" at bounding box center [650, 295] width 53 height 13
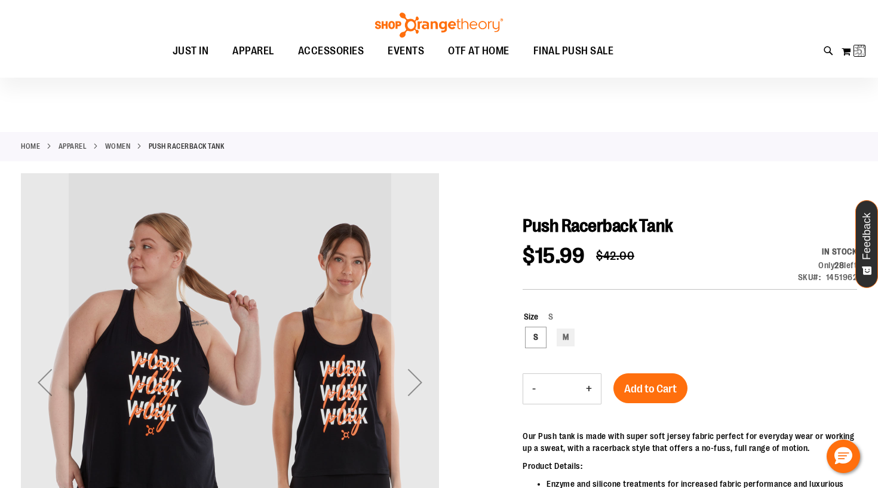
scroll to position [0, 0]
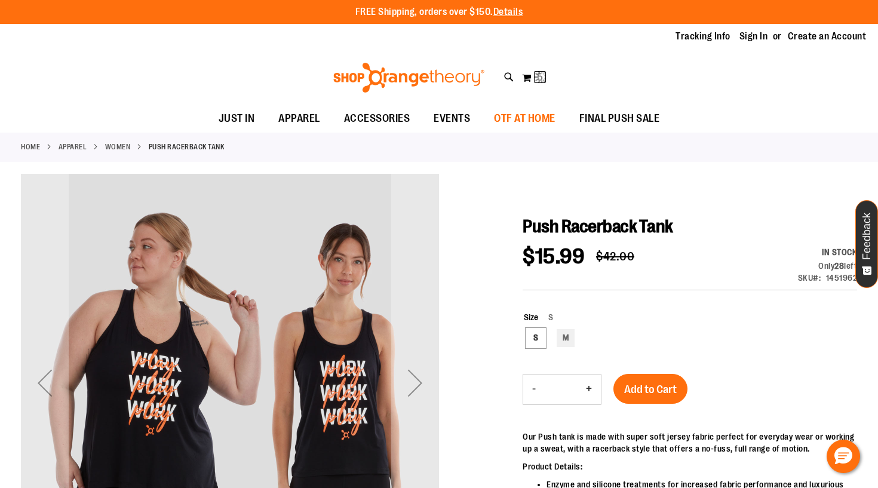
click at [527, 120] on span "OTF AT HOME" at bounding box center [525, 118] width 62 height 27
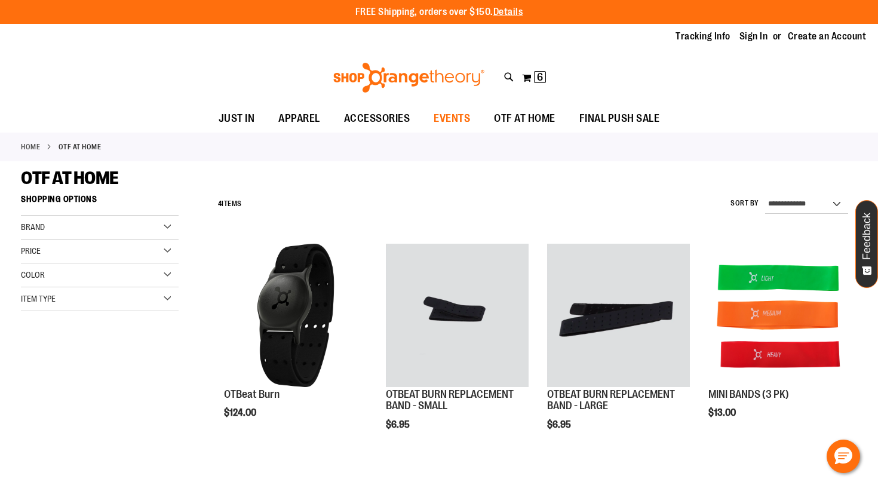
click at [451, 118] on span "EVENTS" at bounding box center [452, 118] width 36 height 27
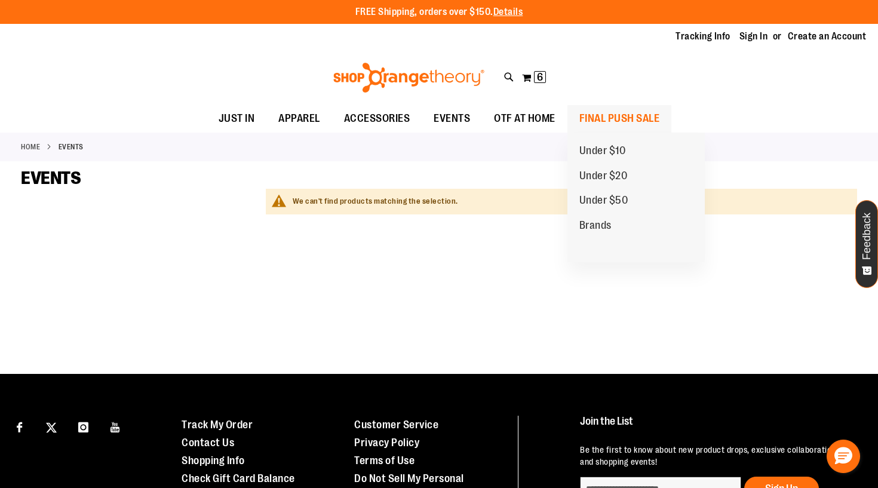
click at [618, 113] on span "FINAL PUSH SALE" at bounding box center [620, 118] width 81 height 27
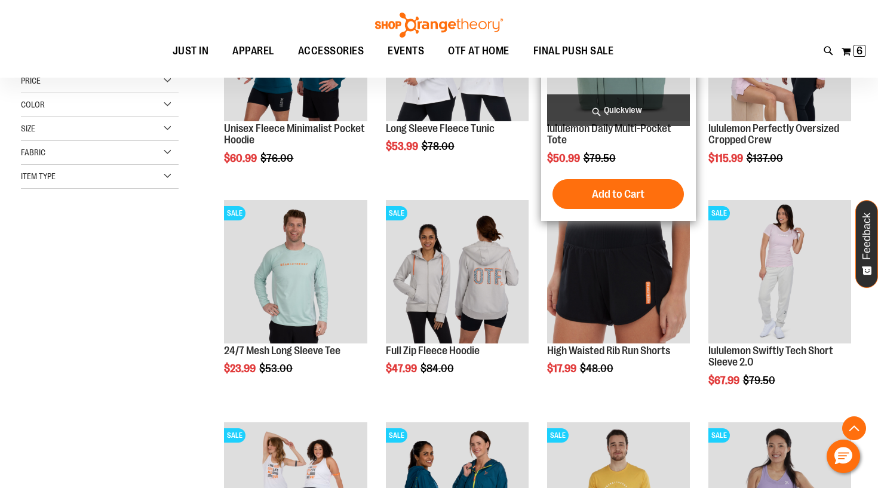
scroll to position [265, 0]
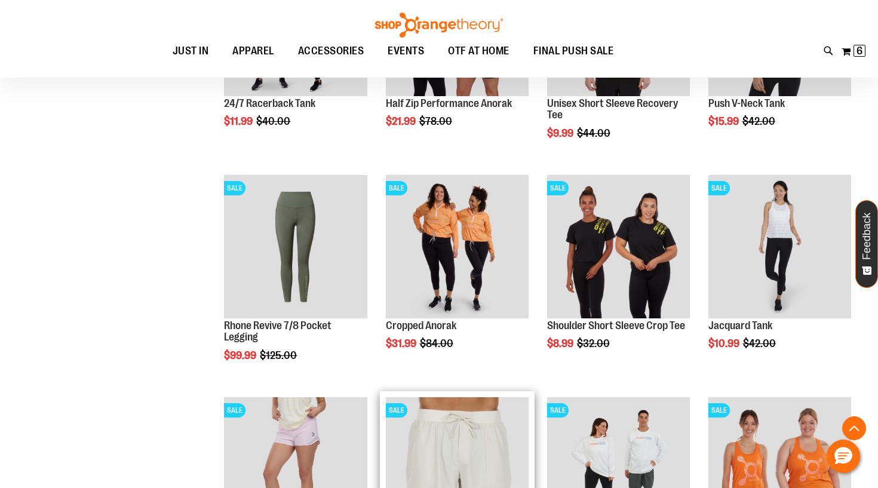
scroll to position [741, 0]
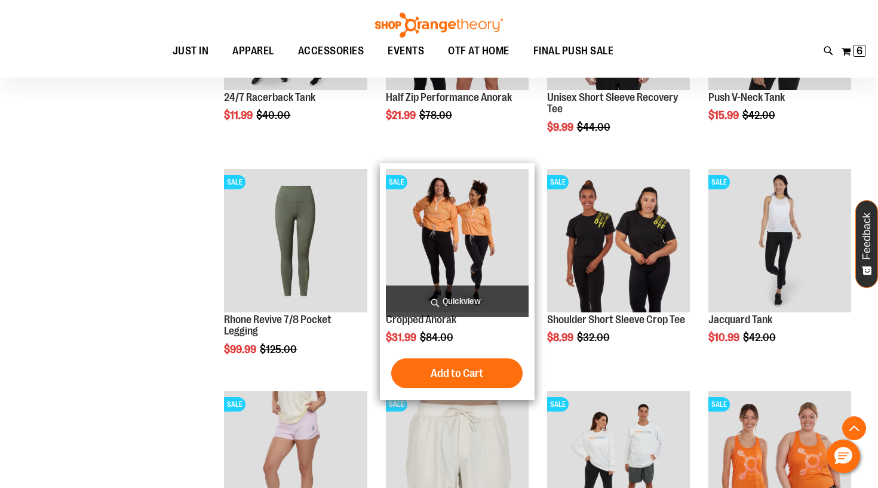
click at [473, 303] on span "Quickview" at bounding box center [457, 302] width 143 height 32
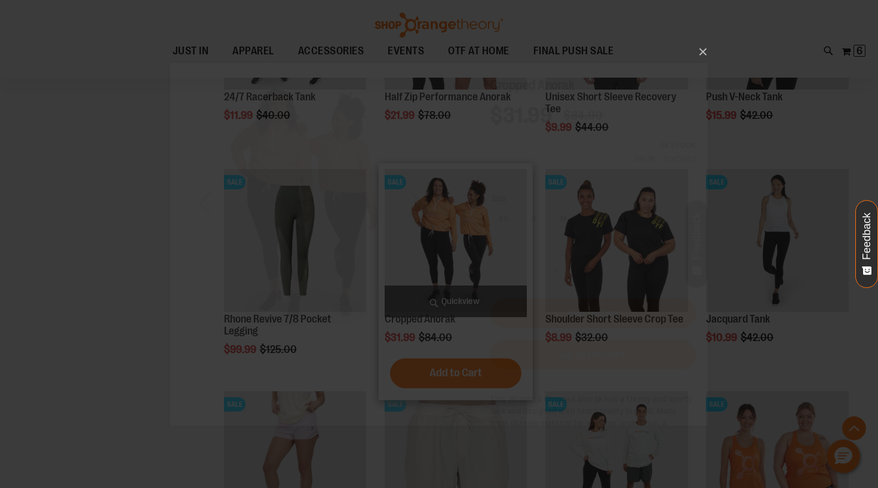
scroll to position [0, 0]
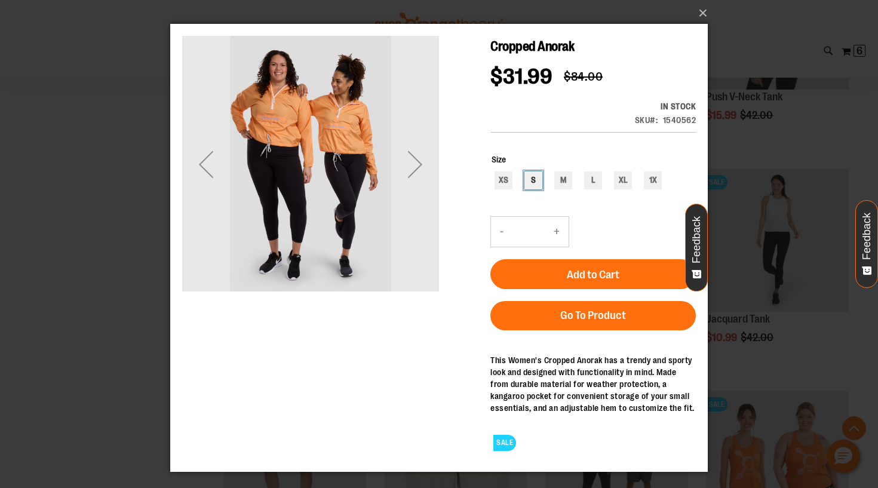
click at [538, 176] on div "S" at bounding box center [534, 180] width 18 height 18
type input "***"
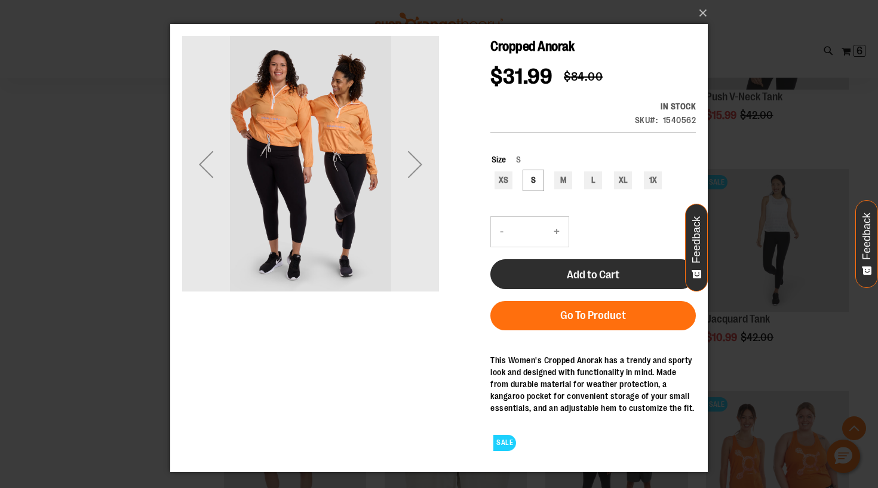
click at [578, 281] on button "Add to Cart" at bounding box center [594, 274] width 206 height 30
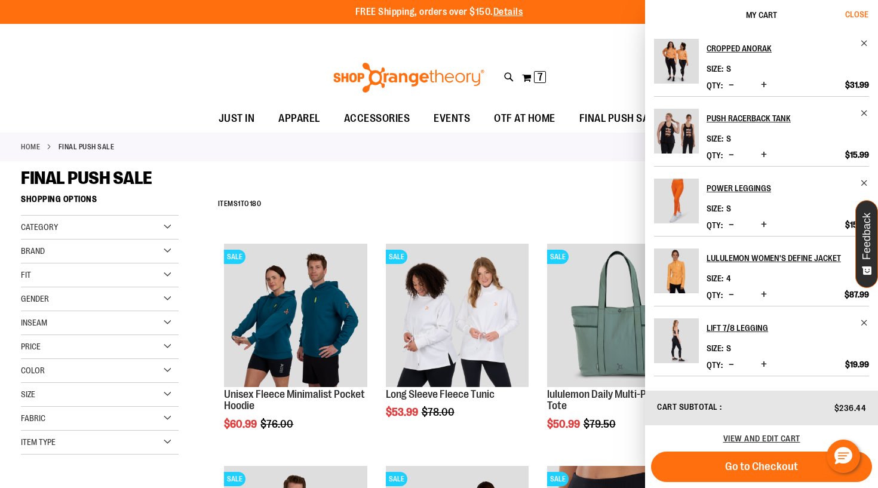
click at [850, 17] on span "Close" at bounding box center [856, 15] width 23 height 10
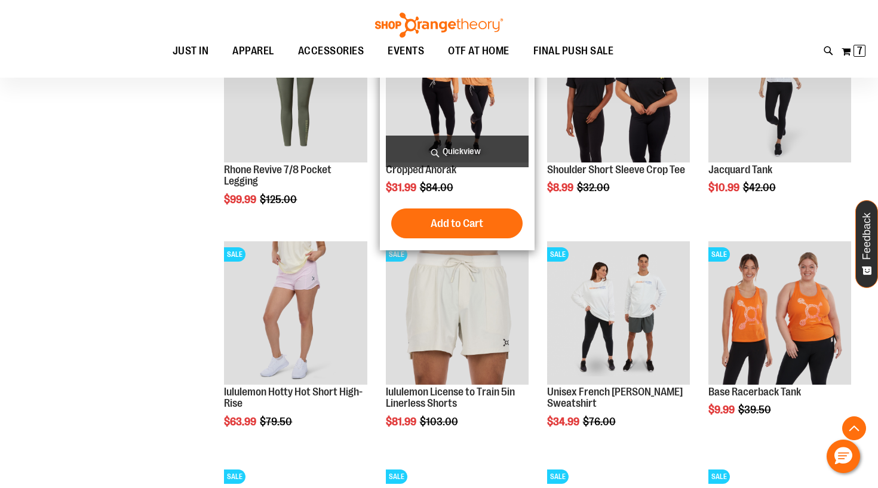
scroll to position [899, 0]
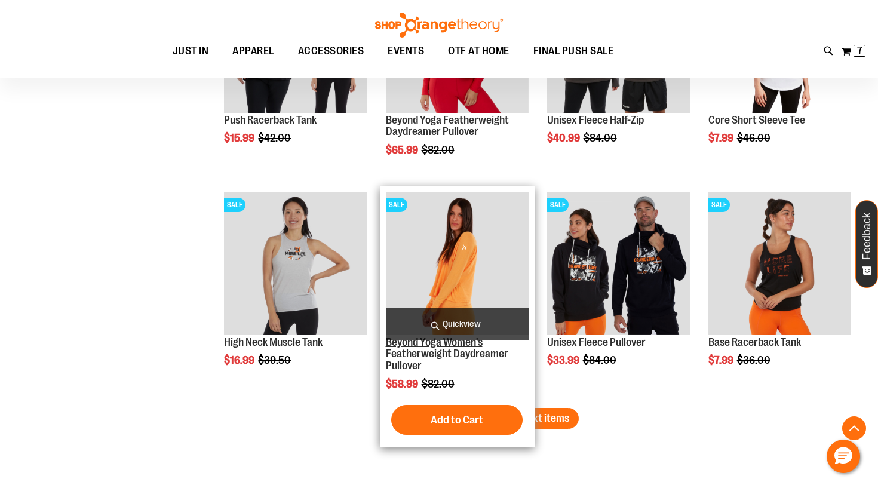
scroll to position [1830, 0]
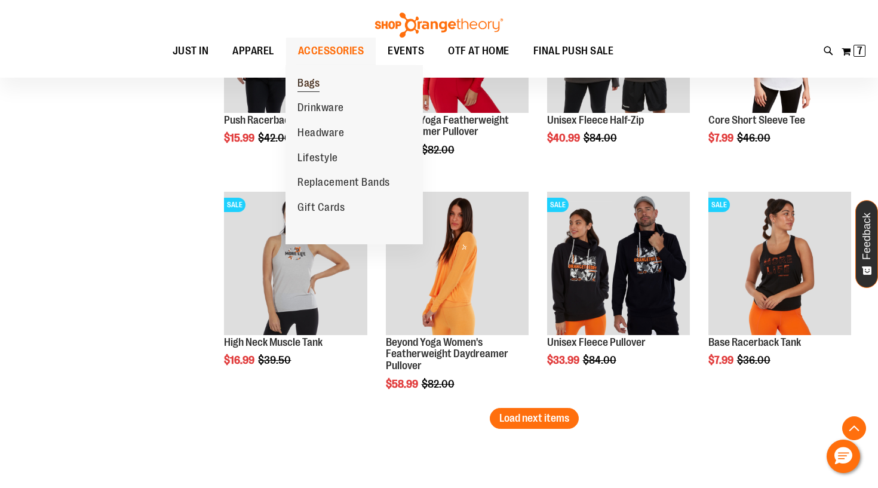
click at [310, 87] on span "Bags" at bounding box center [309, 84] width 22 height 15
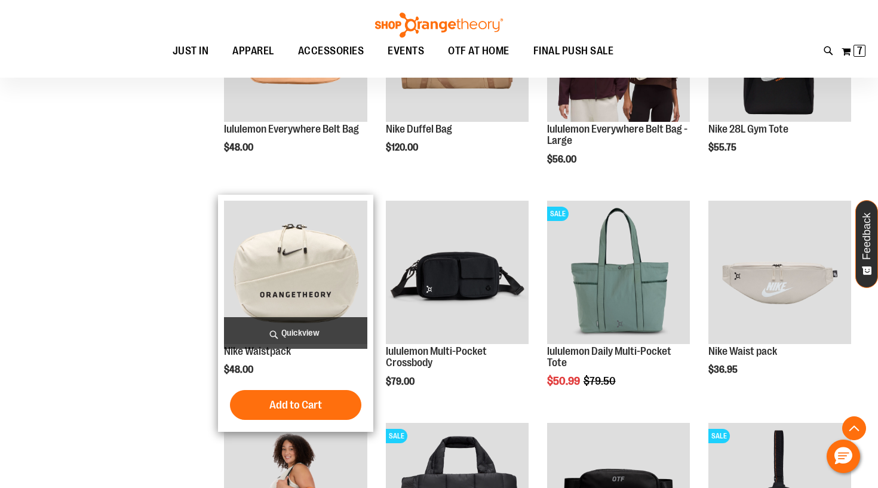
scroll to position [268, 0]
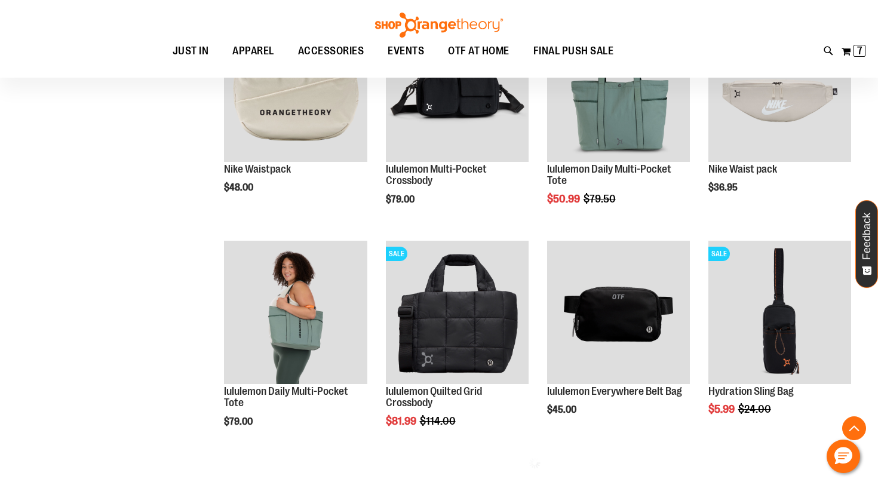
scroll to position [483, 0]
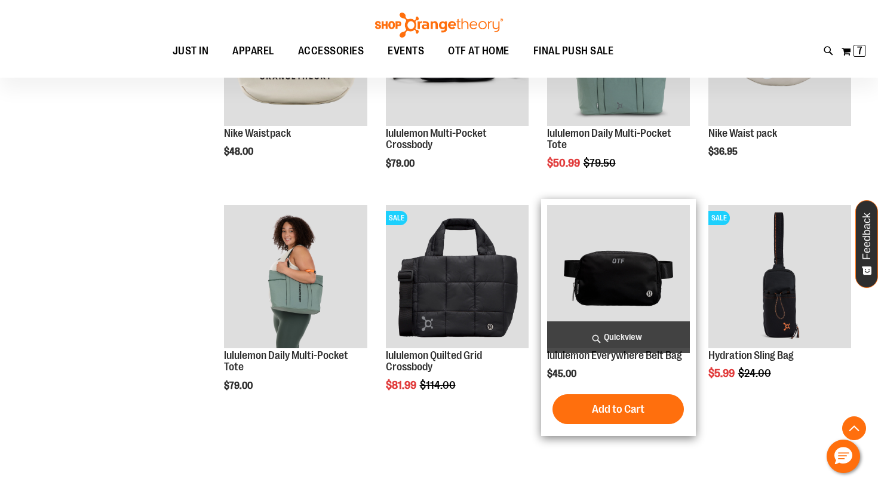
click at [628, 292] on img "product" at bounding box center [618, 276] width 143 height 143
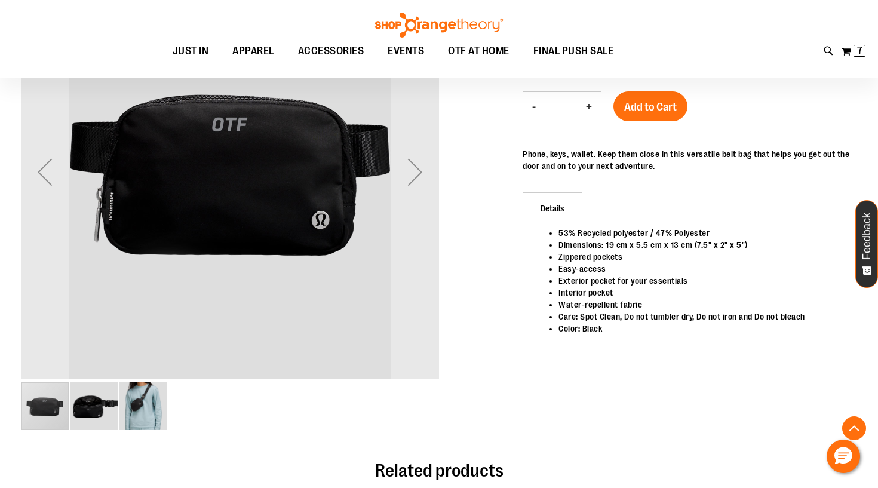
scroll to position [210, 0]
click at [93, 412] on img "image 2 of 3" at bounding box center [94, 406] width 48 height 48
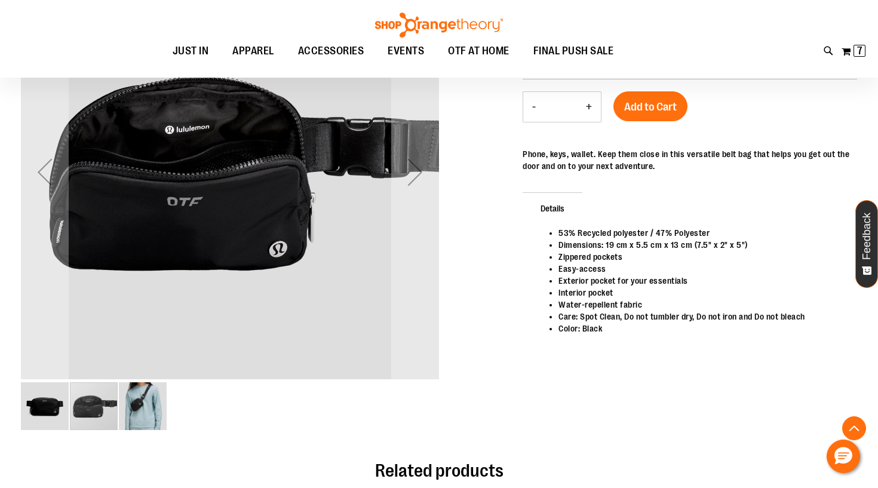
click at [147, 405] on img "image 3 of 3" at bounding box center [143, 406] width 48 height 48
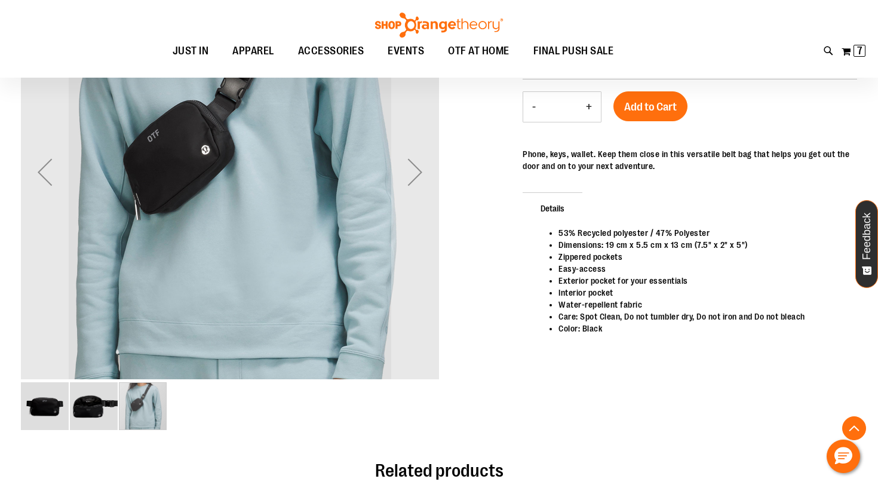
click at [60, 402] on img "image 1 of 3" at bounding box center [45, 406] width 48 height 48
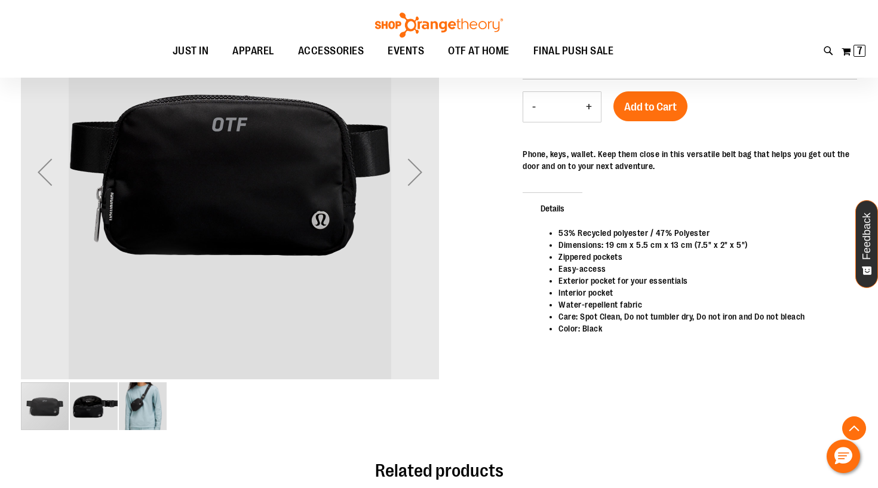
click at [112, 395] on img "image 2 of 3" at bounding box center [94, 406] width 48 height 48
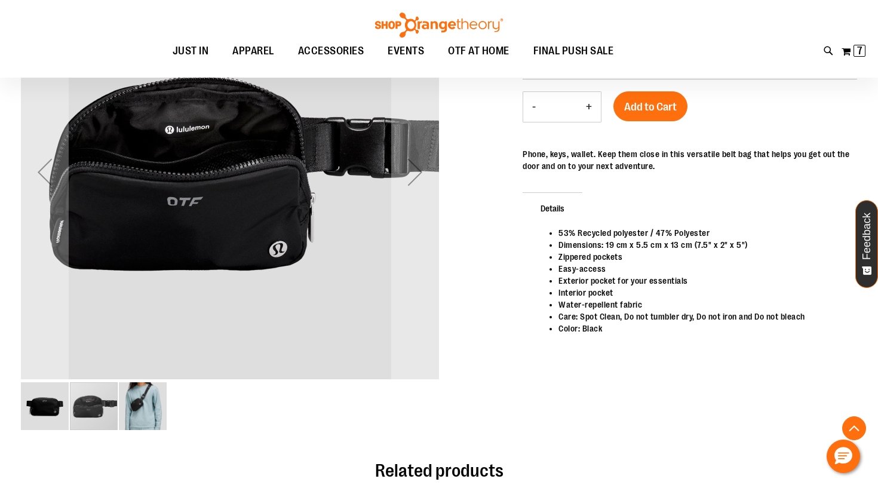
click at [153, 404] on img "image 3 of 3" at bounding box center [143, 406] width 48 height 48
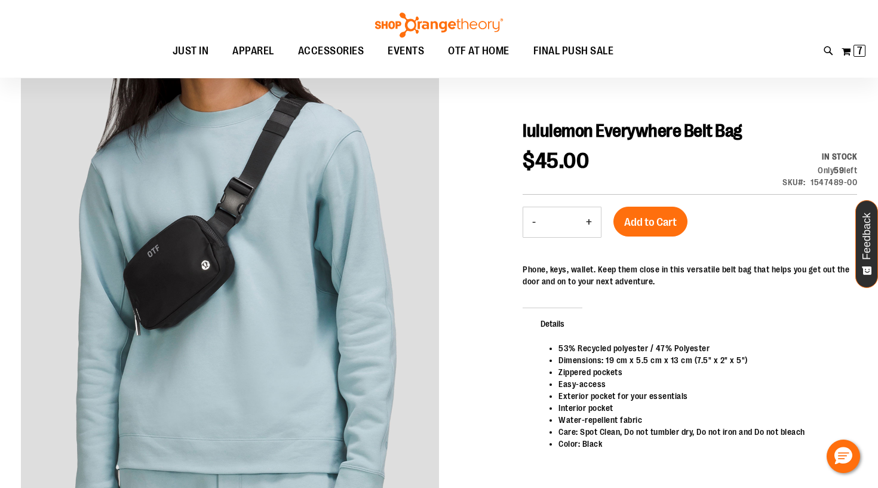
scroll to position [93, 0]
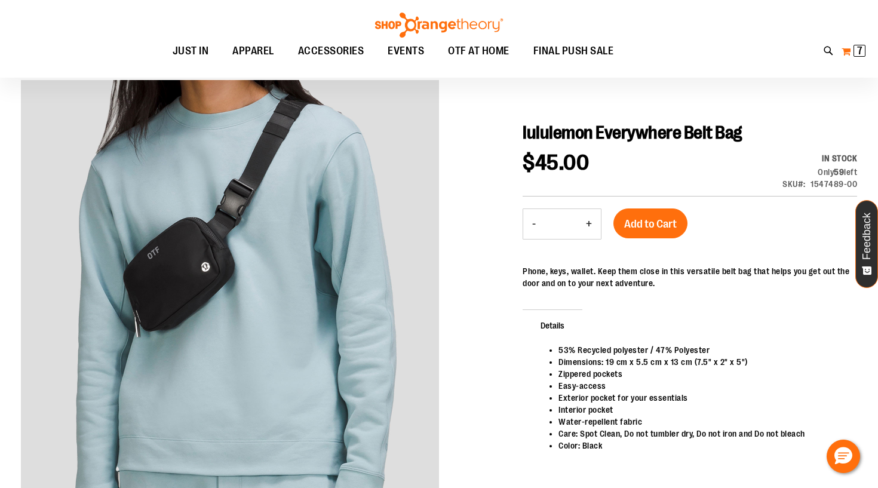
click at [857, 55] on span "7" at bounding box center [859, 51] width 5 height 12
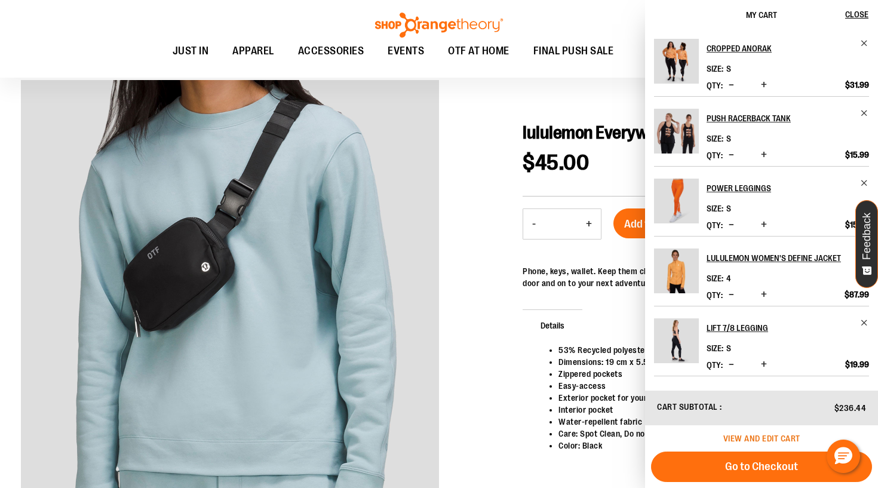
click at [774, 439] on span "View and edit cart" at bounding box center [762, 439] width 77 height 10
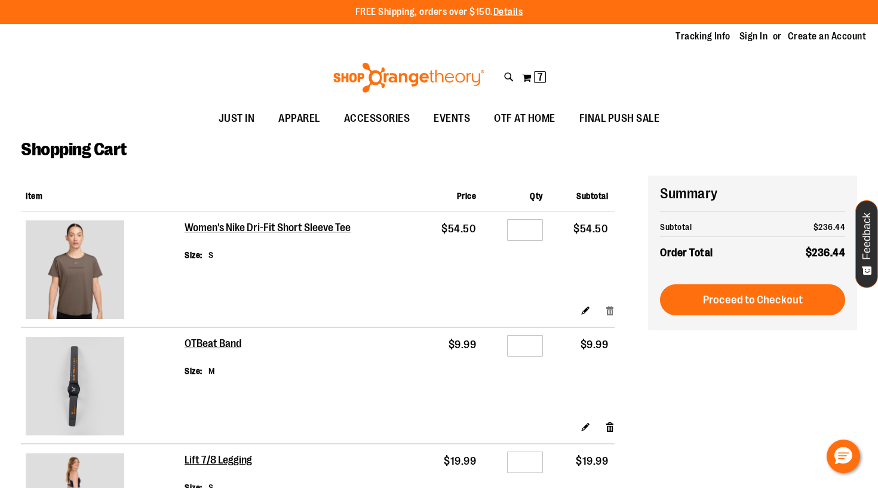
click at [609, 304] on link "Remove item" at bounding box center [610, 310] width 10 height 13
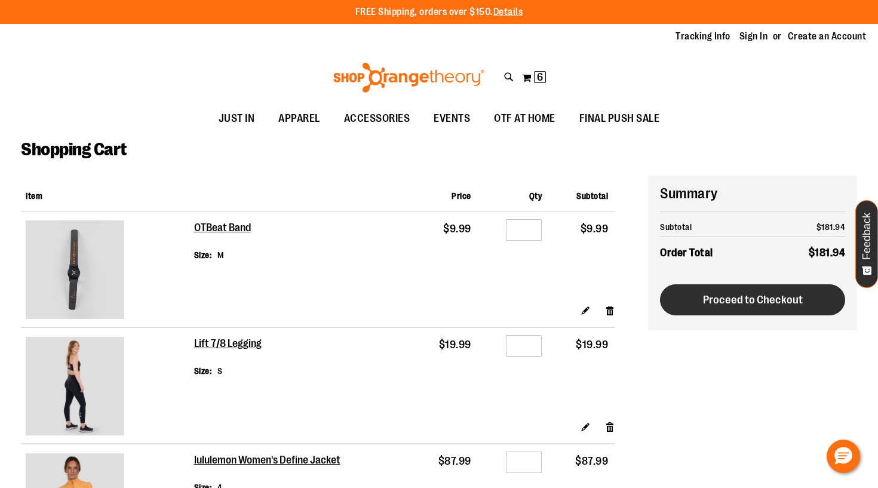
click at [752, 304] on span "Proceed to Checkout" at bounding box center [753, 299] width 100 height 13
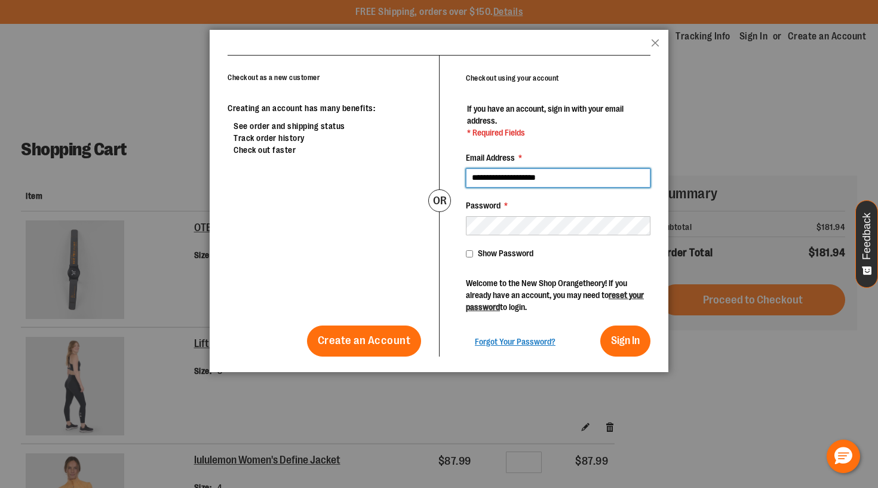
type input "**********"
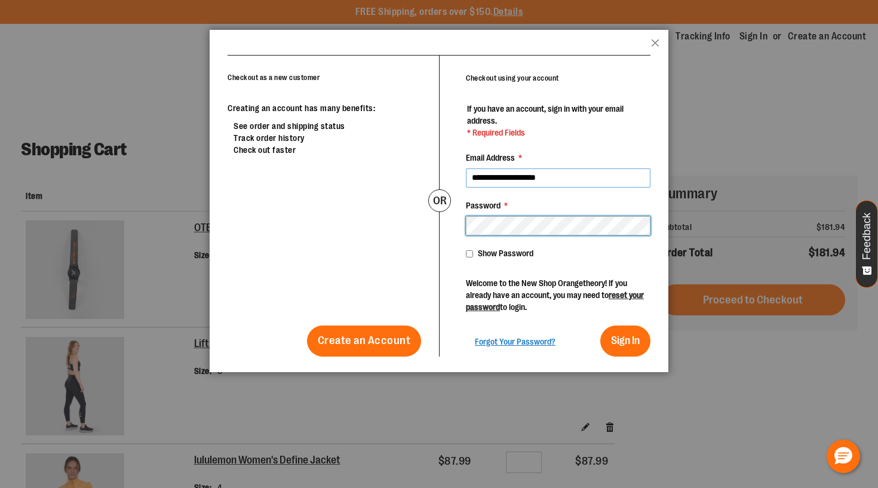
click at [625, 341] on button "Sign In" at bounding box center [626, 341] width 50 height 31
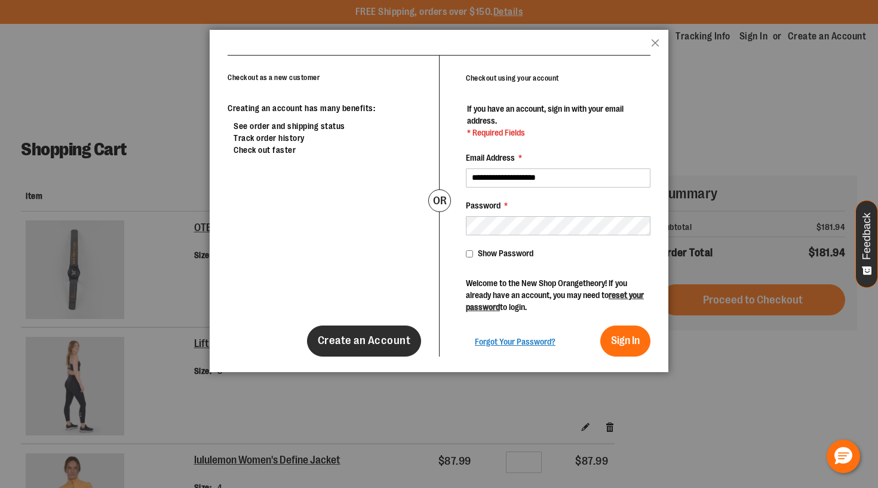
click at [373, 348] on link "Create an Account" at bounding box center [364, 341] width 115 height 31
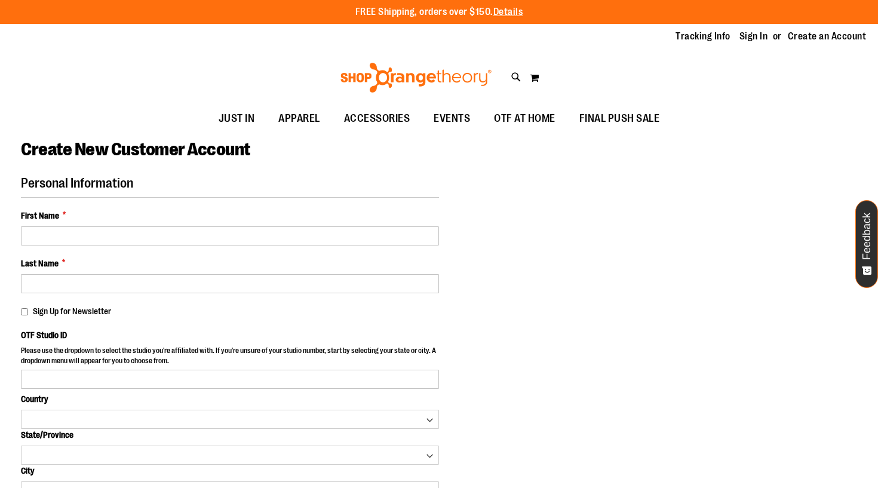
select select "***"
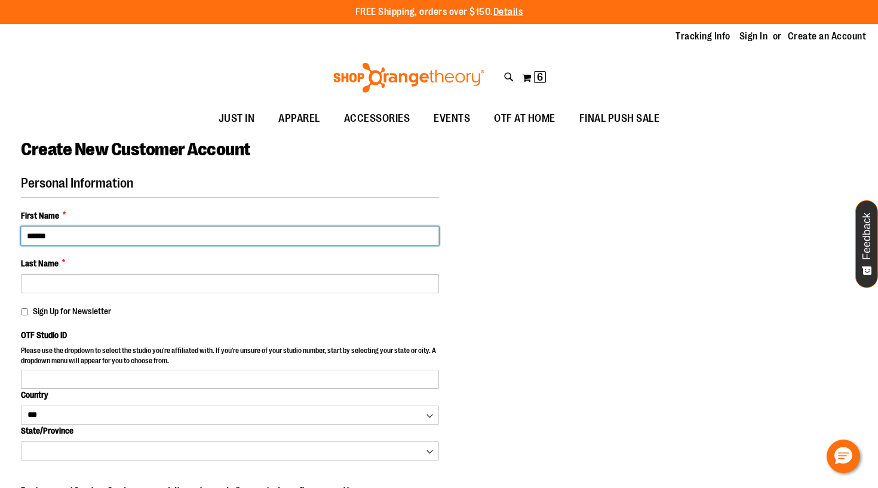
type input "******"
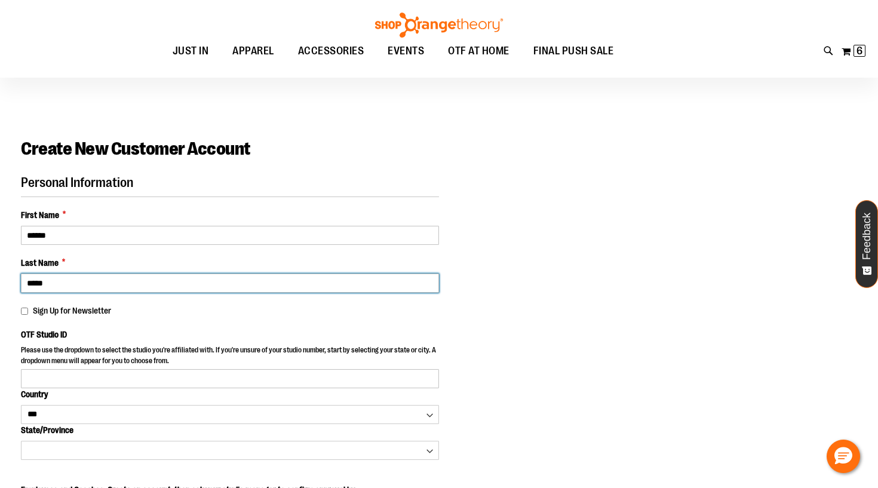
scroll to position [41, 0]
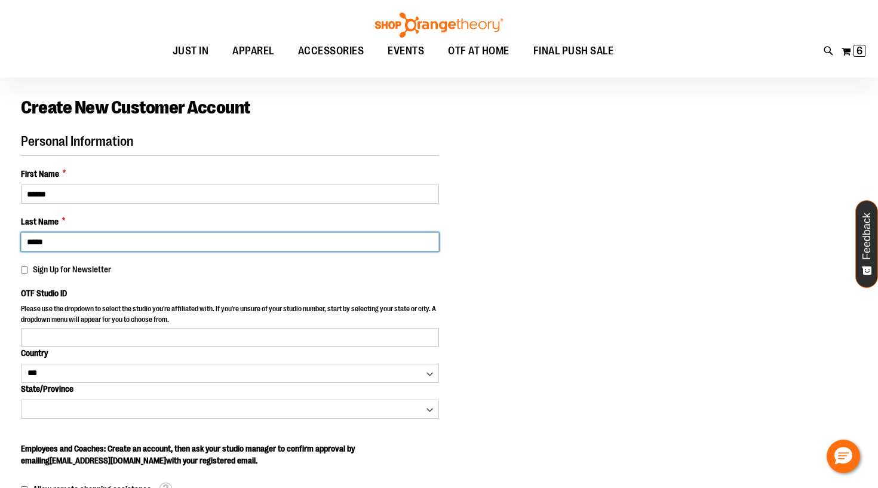
type input "*****"
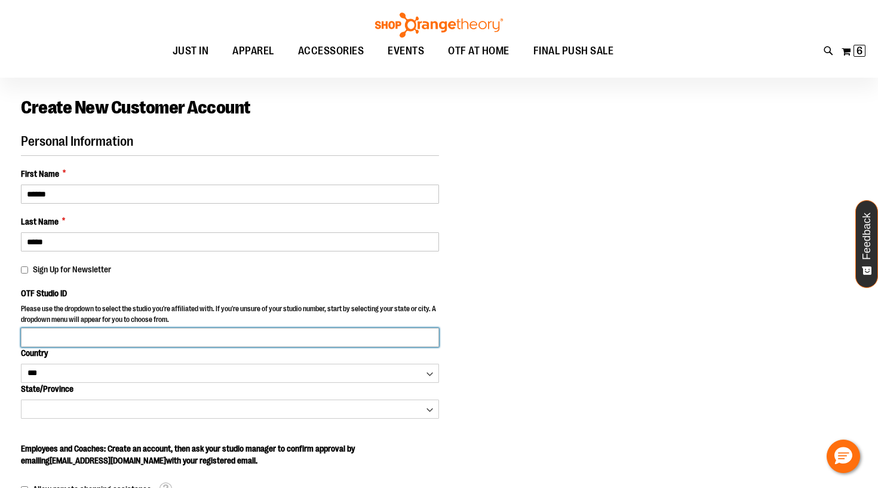
click at [105, 338] on input "OTF Studio ID" at bounding box center [230, 337] width 418 height 19
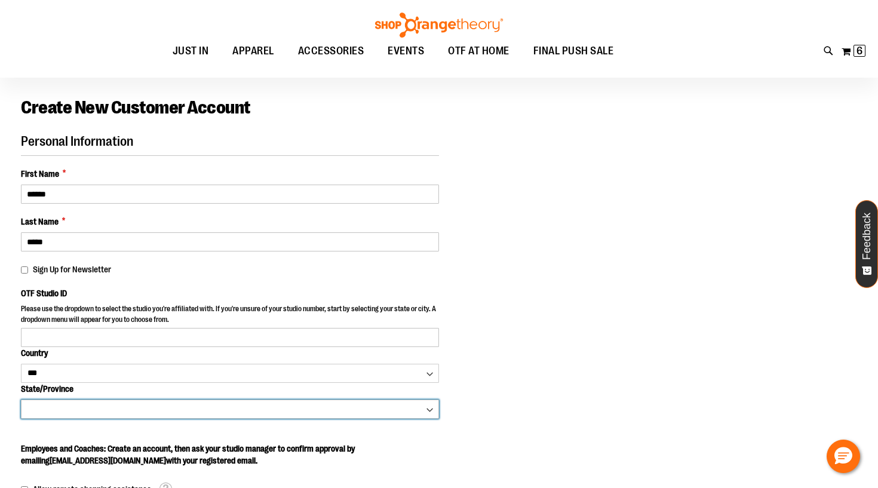
select select "*******"
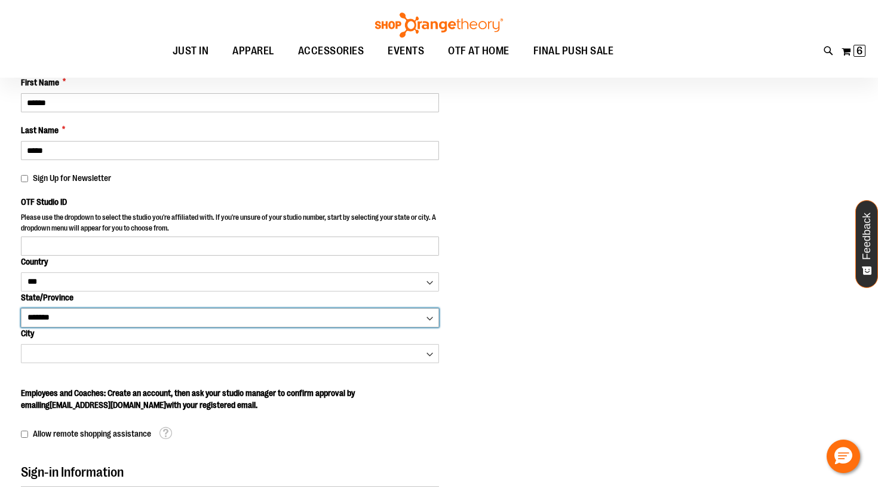
scroll to position [138, 0]
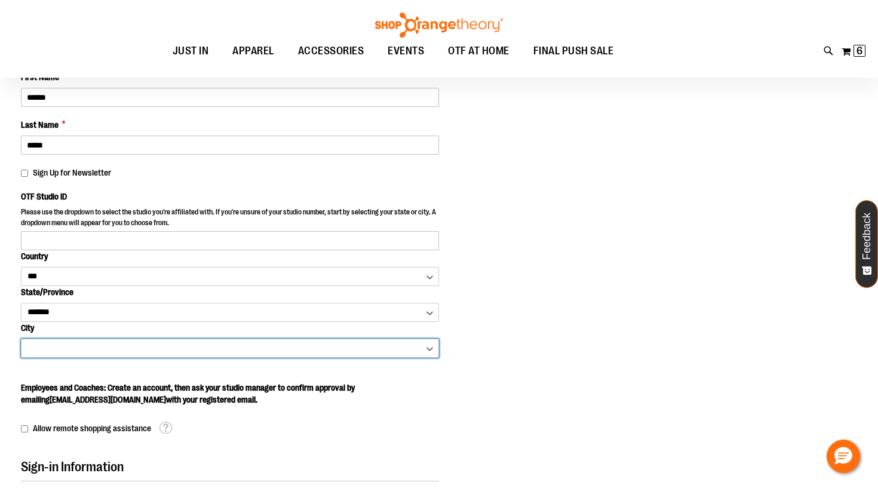
select select "**********"
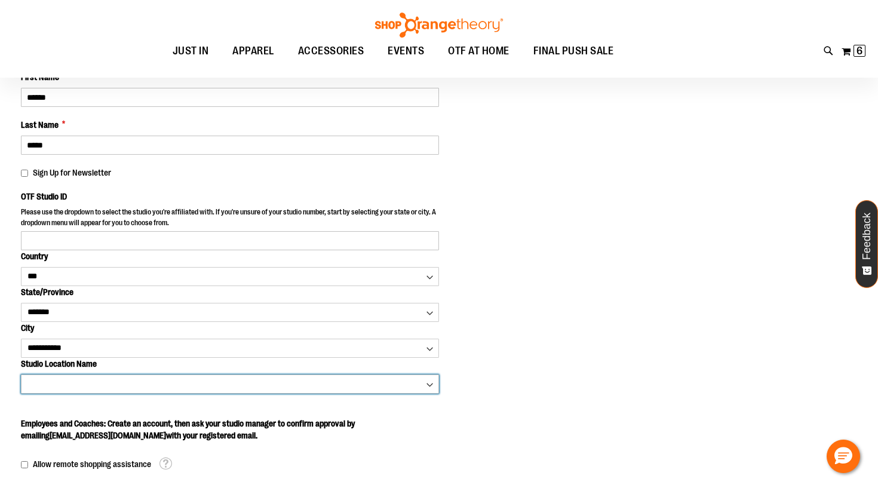
select select "****"
type input "****"
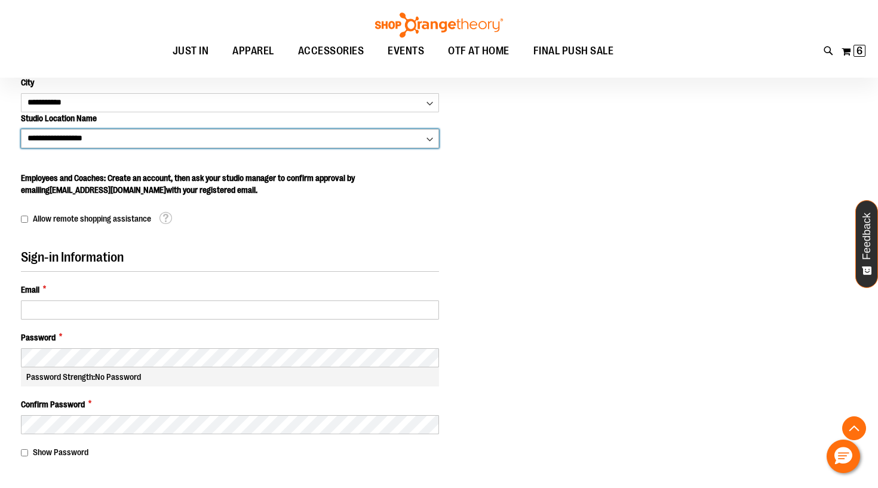
scroll to position [385, 0]
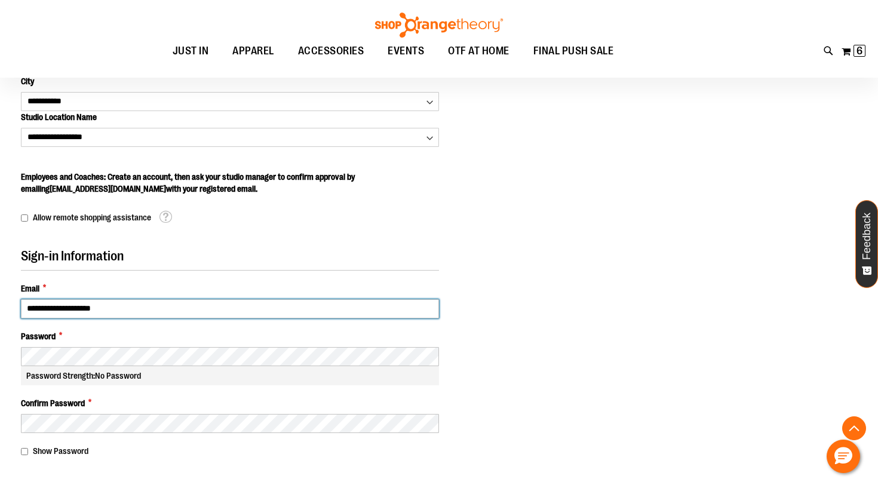
type input "**********"
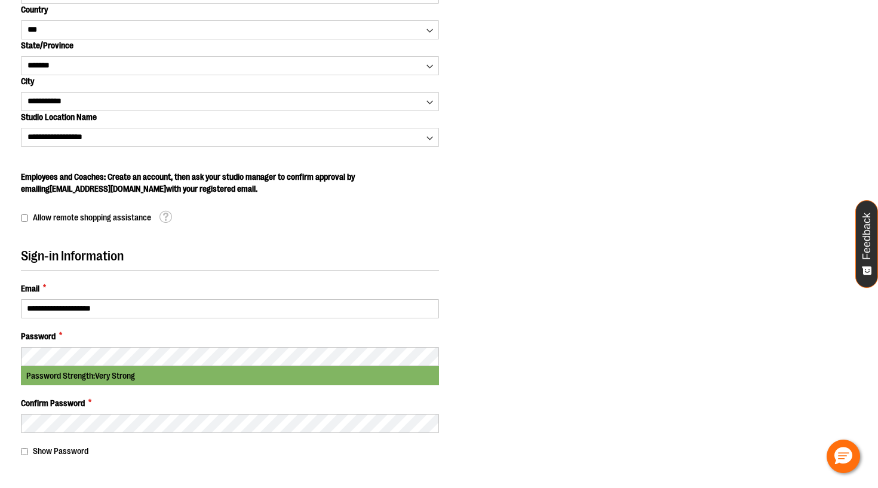
scroll to position [0, 0]
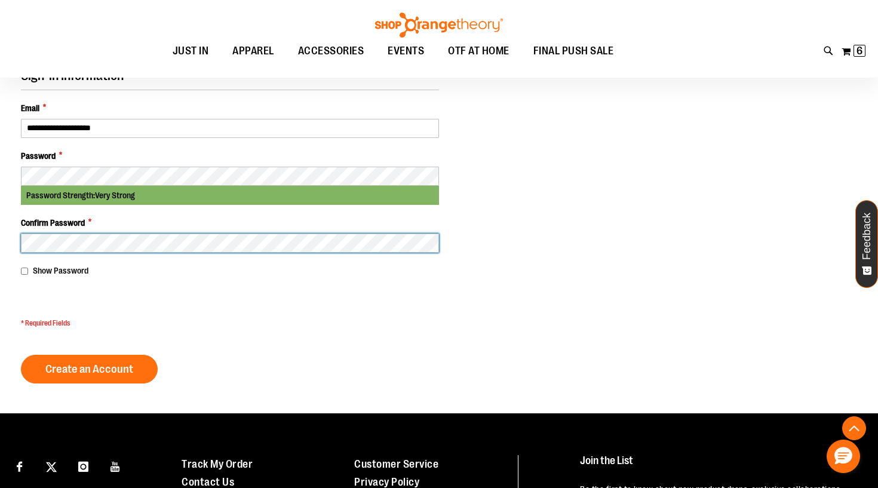
scroll to position [572, 0]
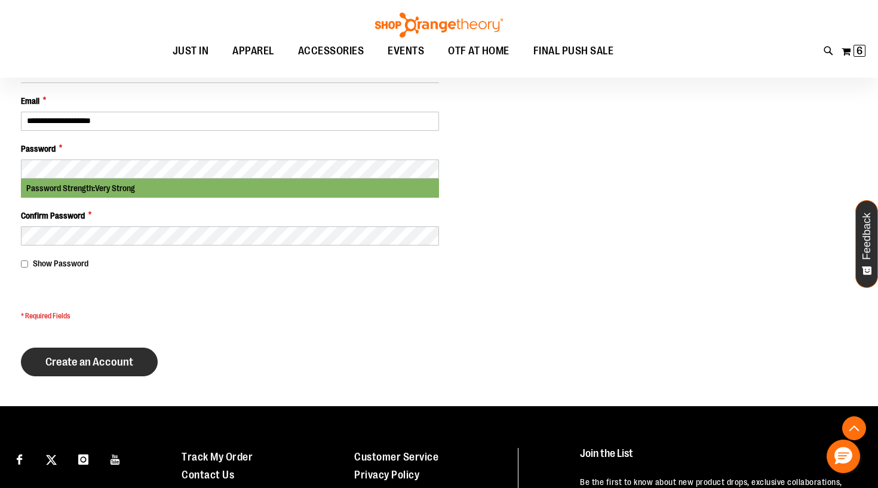
click at [110, 359] on span "Create an Account" at bounding box center [89, 362] width 88 height 13
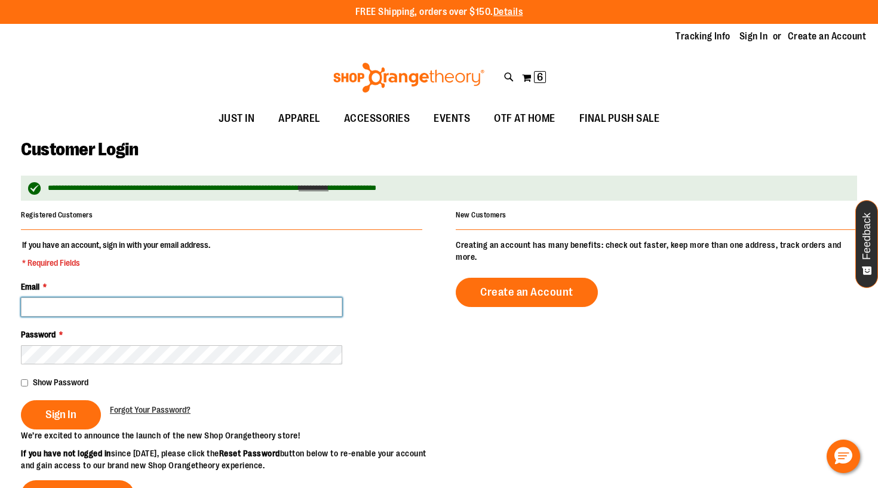
type input "**********"
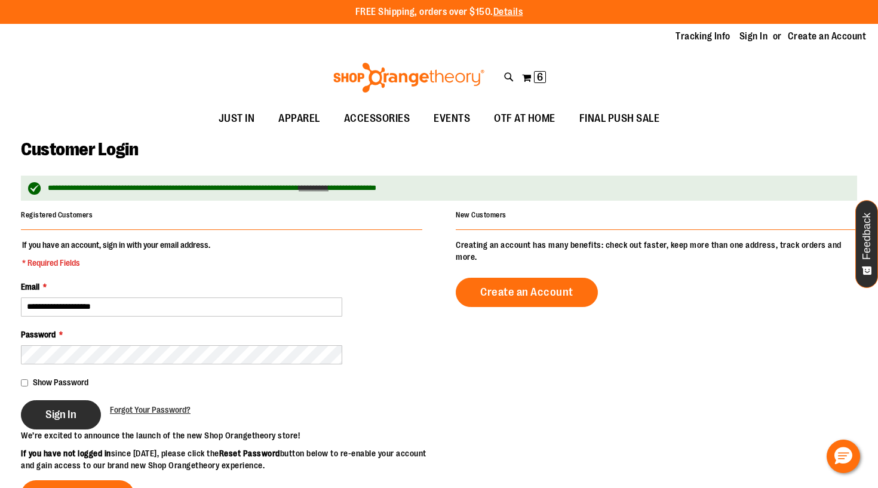
click at [64, 419] on span "Sign In" at bounding box center [60, 414] width 31 height 13
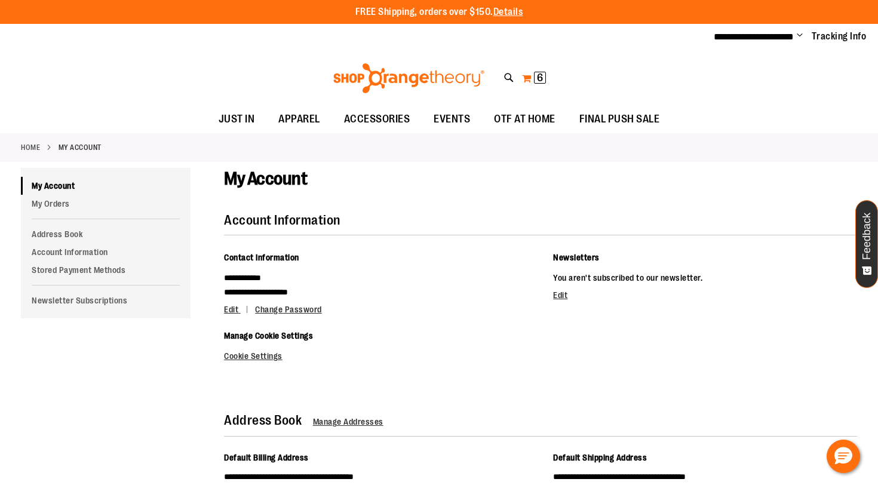
click at [541, 73] on span "6" at bounding box center [540, 78] width 6 height 12
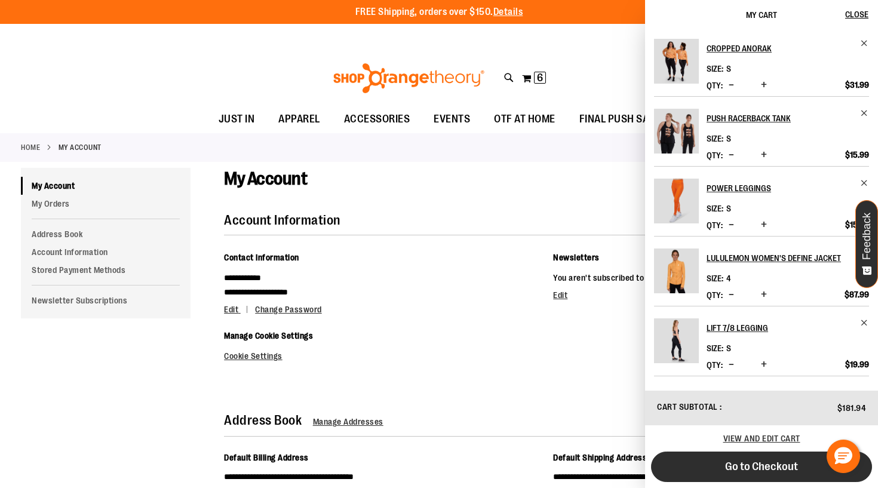
click at [772, 464] on span "Go to Checkout" at bounding box center [761, 466] width 73 height 13
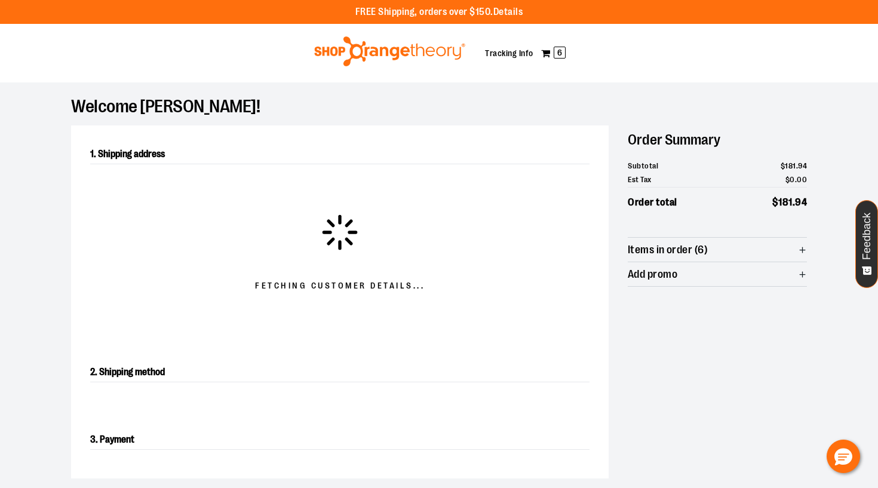
select select "**"
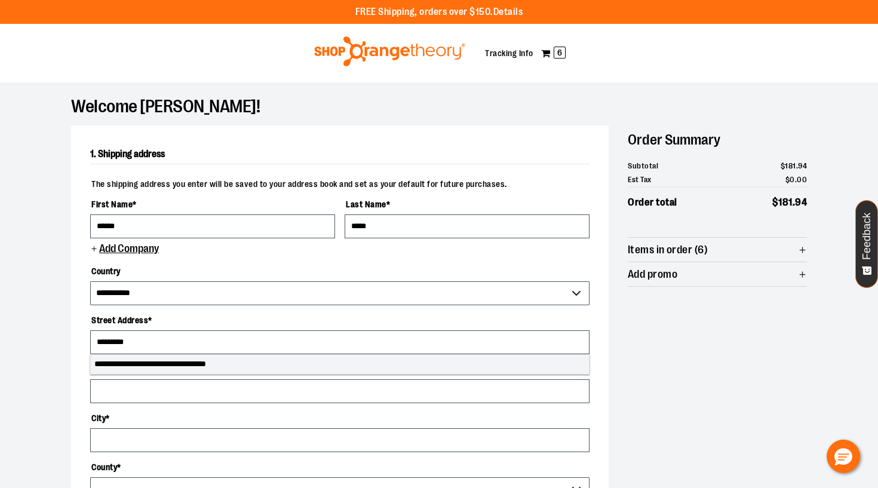
click at [157, 368] on li "**********" at bounding box center [340, 364] width 498 height 19
type input "**********"
type input "*******"
select select "**"
type input "**********"
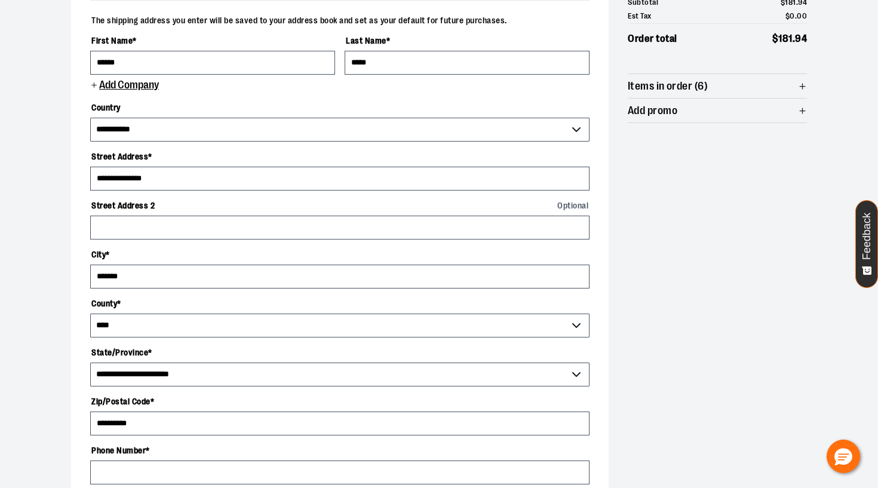
scroll to position [167, 0]
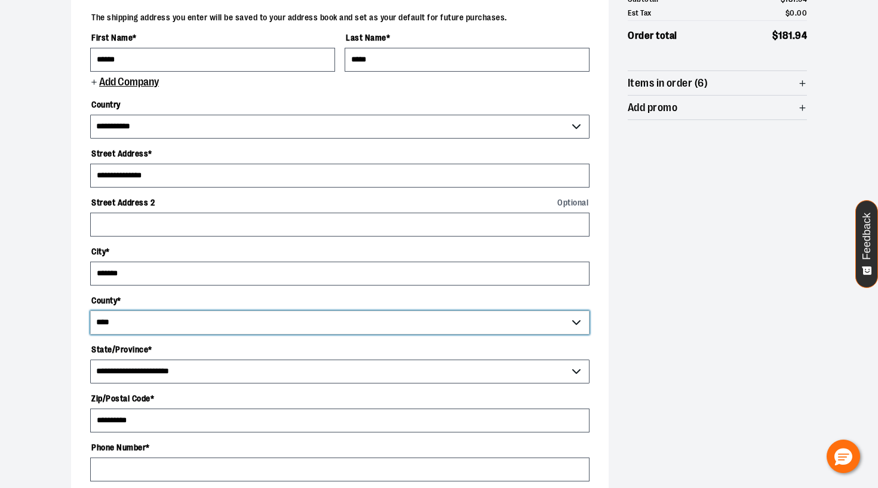
select select "******"
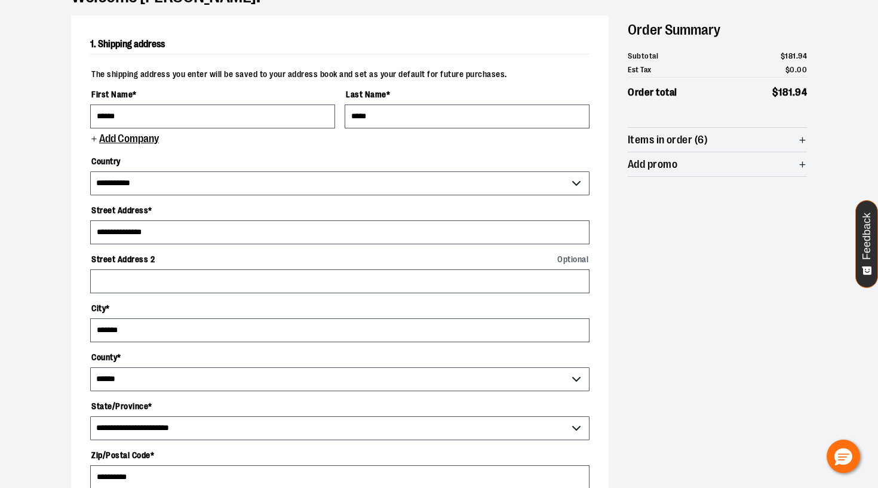
scroll to position [102, 0]
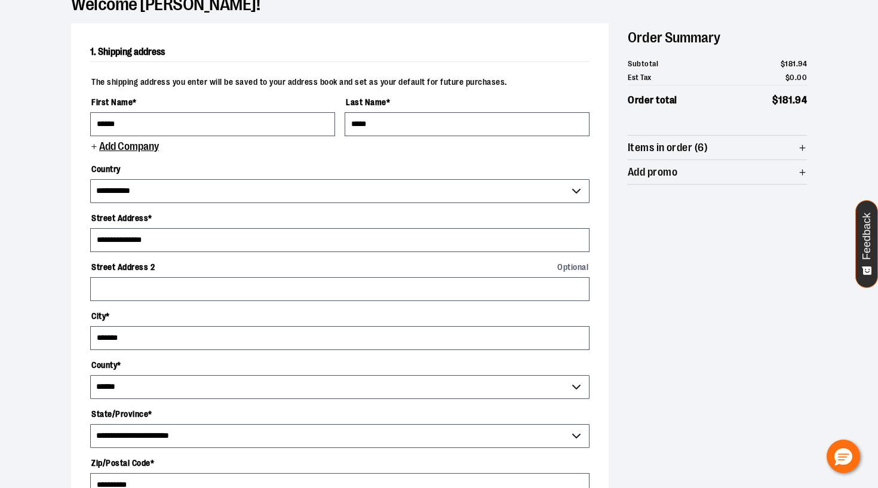
type input "**********"
click at [796, 171] on span "Add promo" at bounding box center [717, 172] width 179 height 24
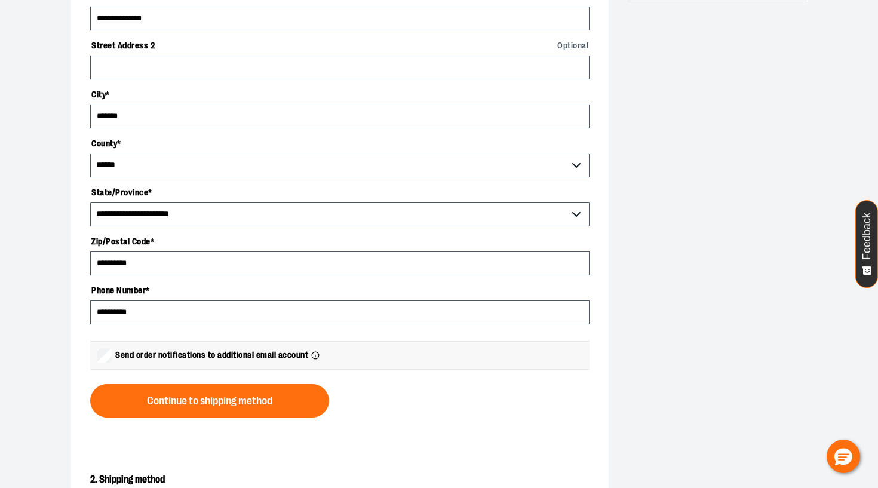
scroll to position [328, 0]
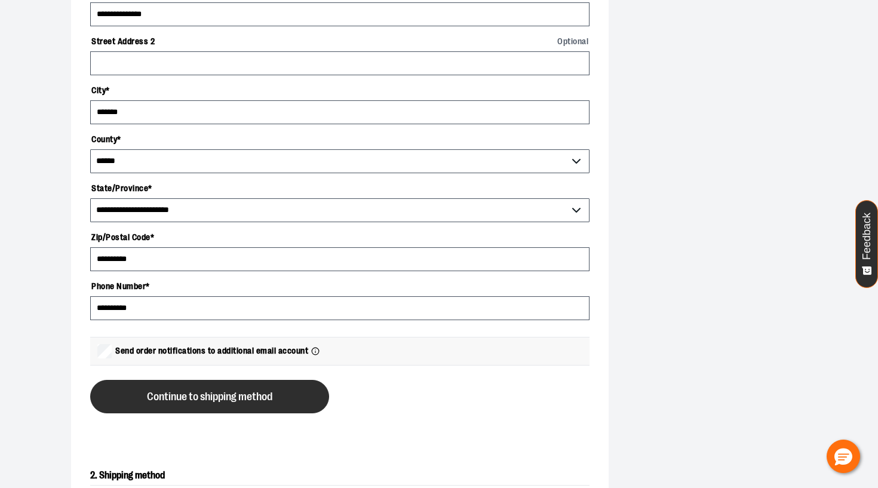
click at [186, 402] on span "Continue to shipping method" at bounding box center [209, 396] width 125 height 11
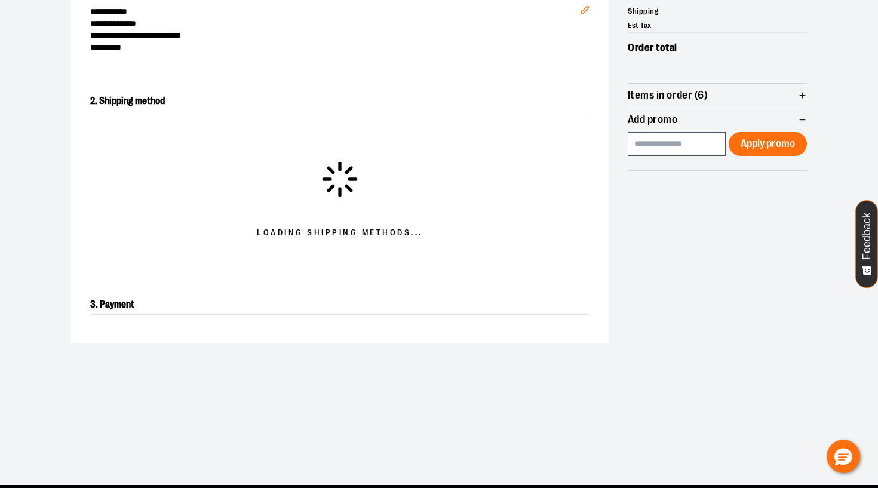
scroll to position [192, 0]
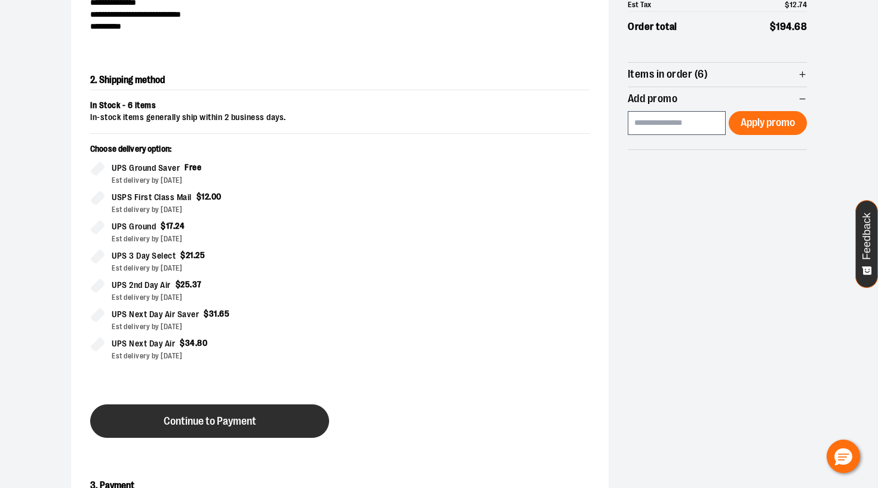
click at [259, 424] on button "Continue to Payment" at bounding box center [209, 421] width 239 height 33
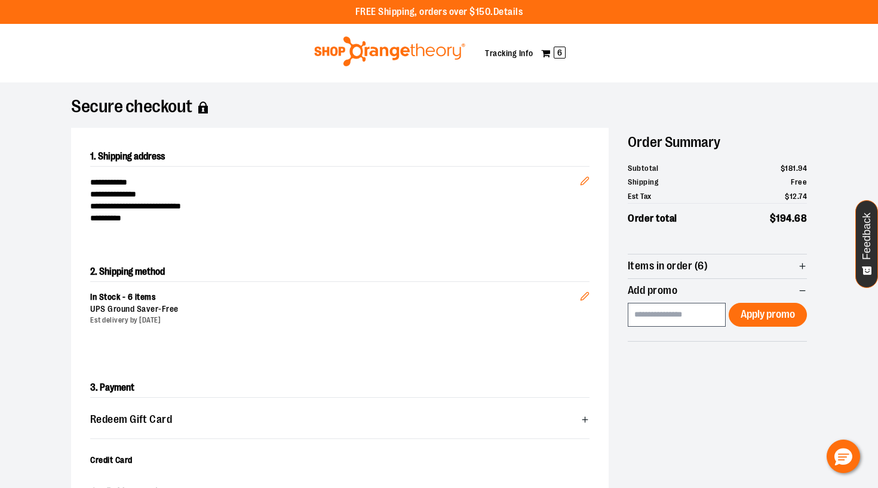
scroll to position [0, 0]
click at [431, 48] on img at bounding box center [390, 51] width 155 height 30
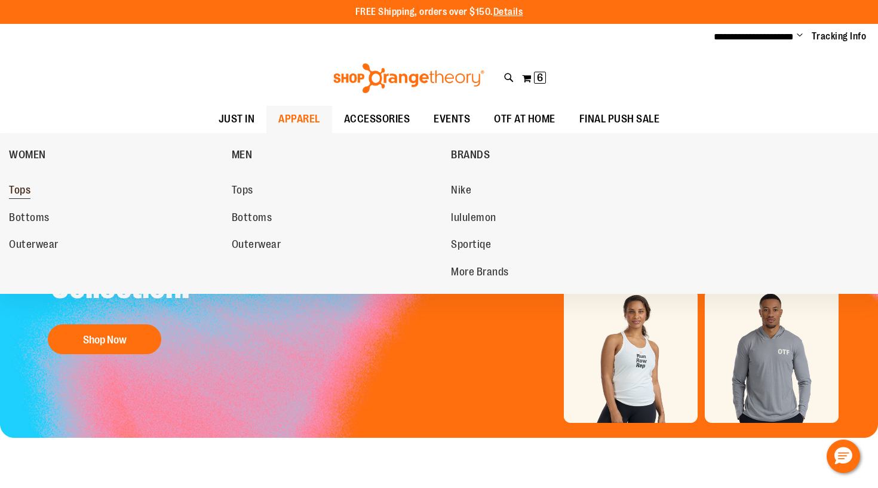
click at [29, 189] on span "Tops" at bounding box center [20, 191] width 22 height 15
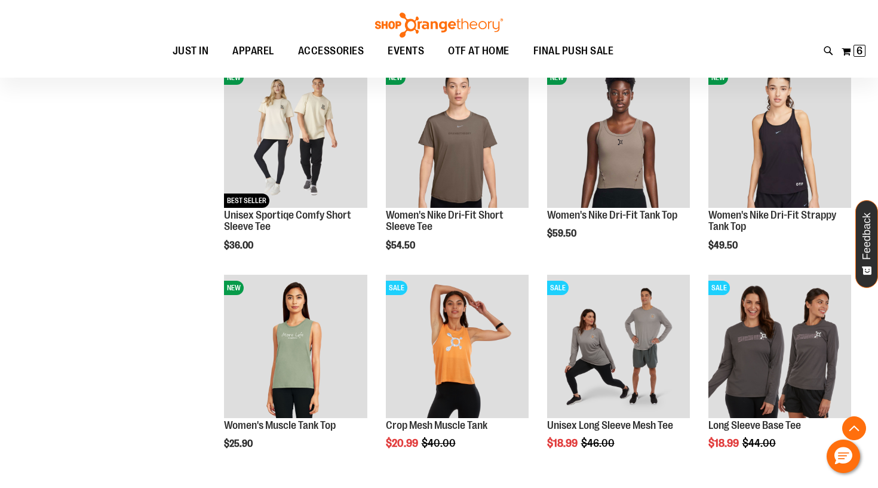
scroll to position [812, 0]
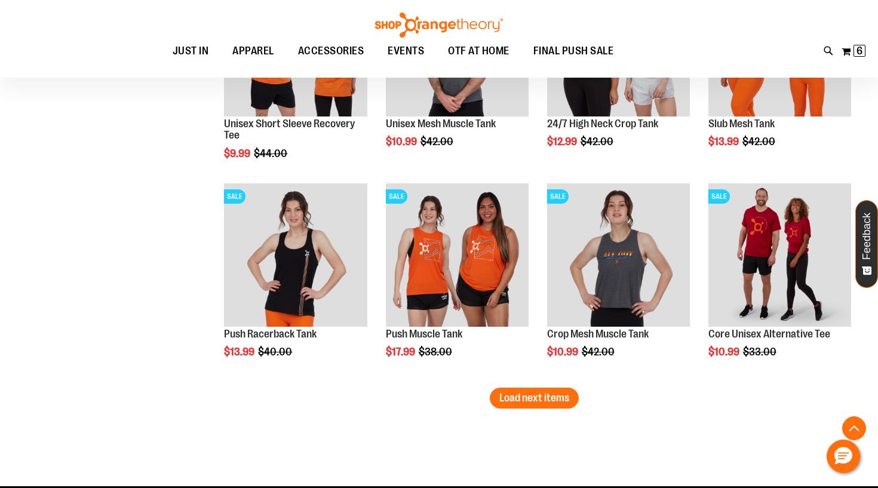
scroll to position [1742, 0]
click at [517, 397] on span "Load next items" at bounding box center [535, 398] width 70 height 12
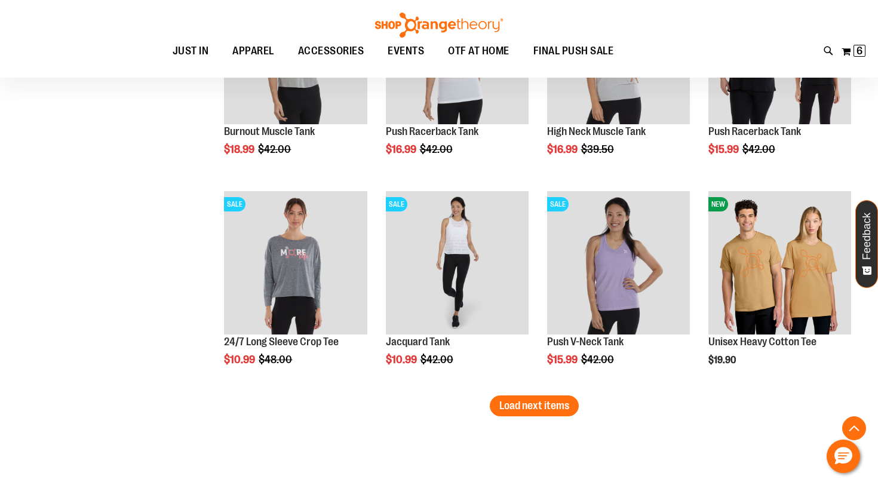
scroll to position [2365, 0]
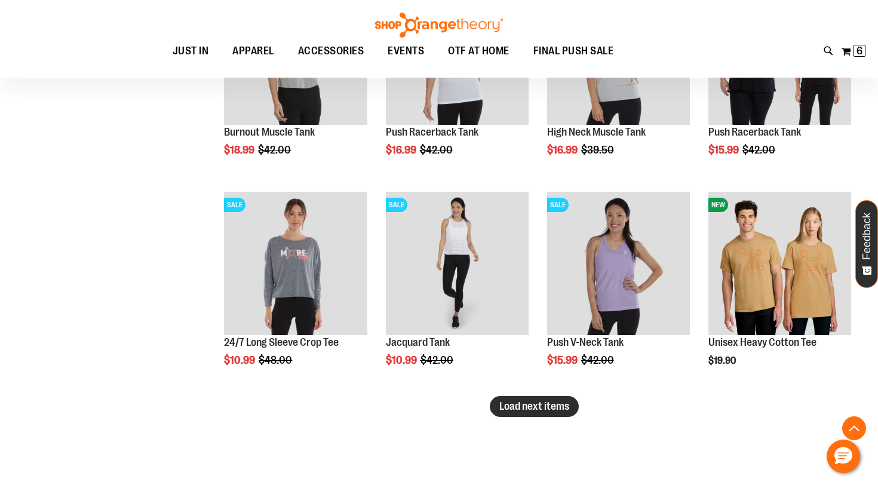
click at [554, 414] on button "Load next items" at bounding box center [534, 406] width 89 height 21
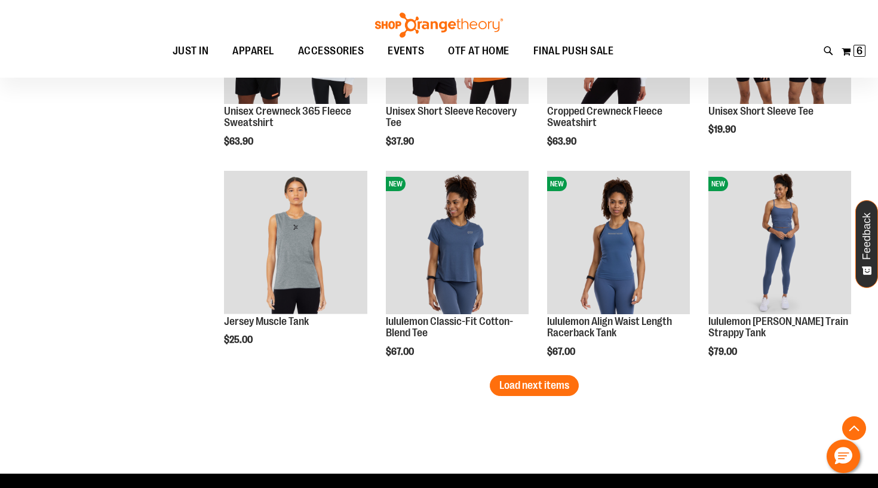
scroll to position [3023, 0]
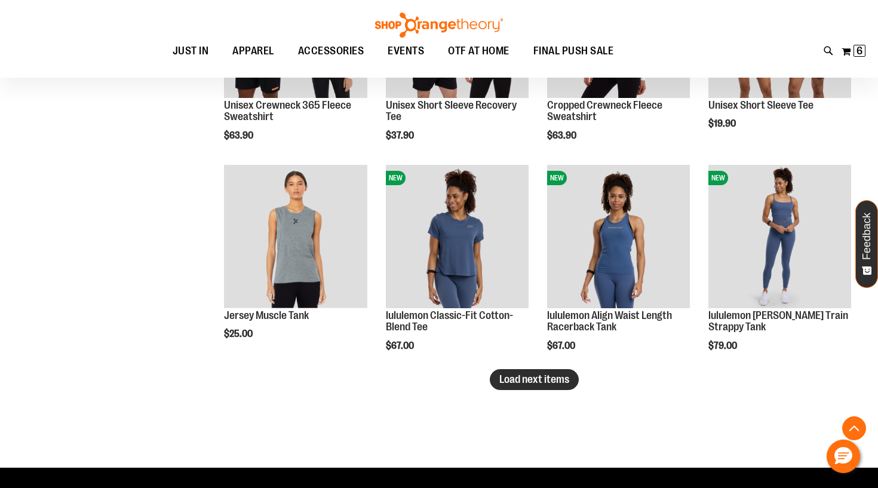
click at [529, 373] on span "Load next items" at bounding box center [535, 379] width 70 height 12
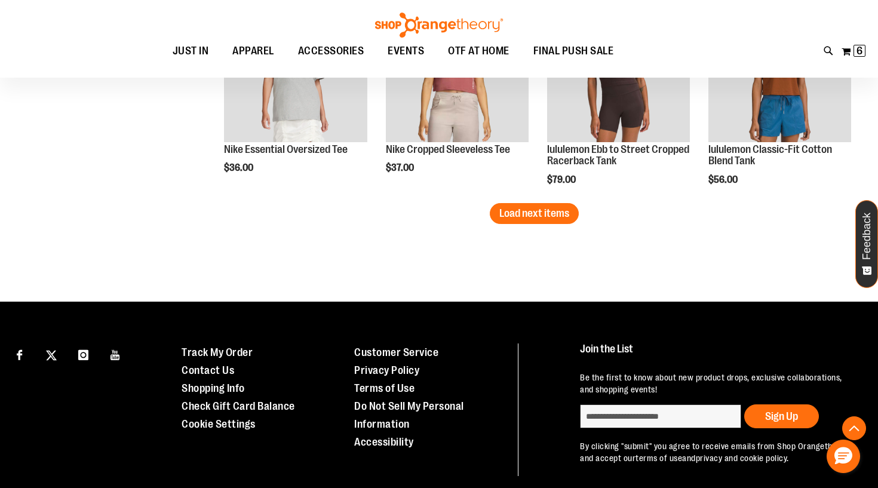
scroll to position [3820, 0]
